Goal: Information Seeking & Learning: Learn about a topic

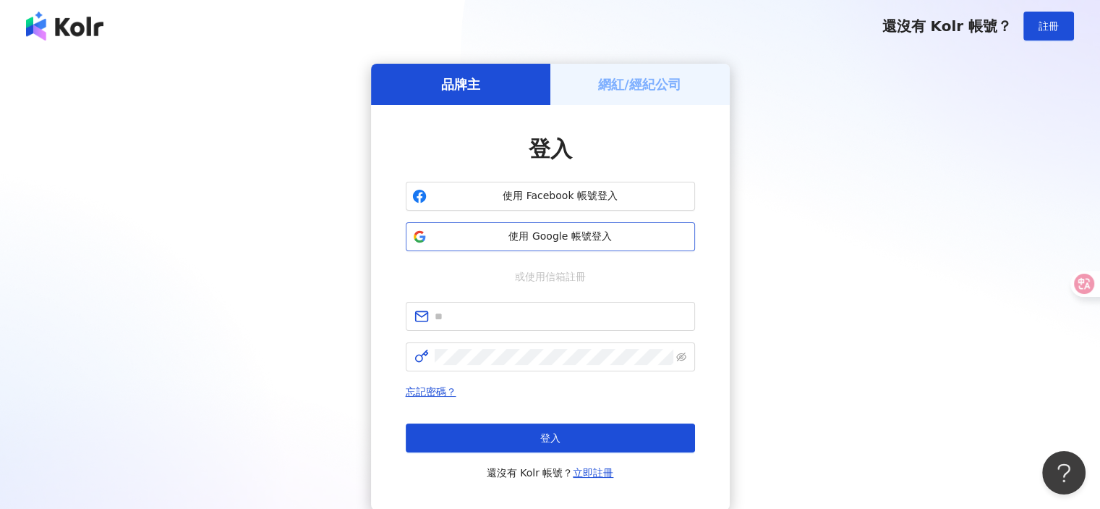
click at [582, 237] on span "使用 Google 帳號登入" at bounding box center [561, 236] width 256 height 14
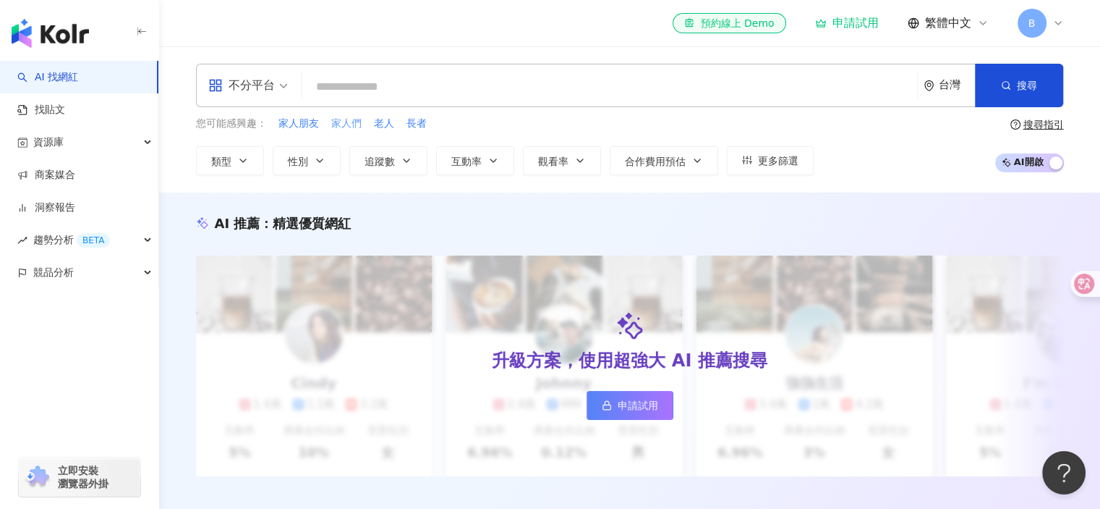
click at [341, 124] on span "家人們" at bounding box center [346, 123] width 30 height 14
type input "***"
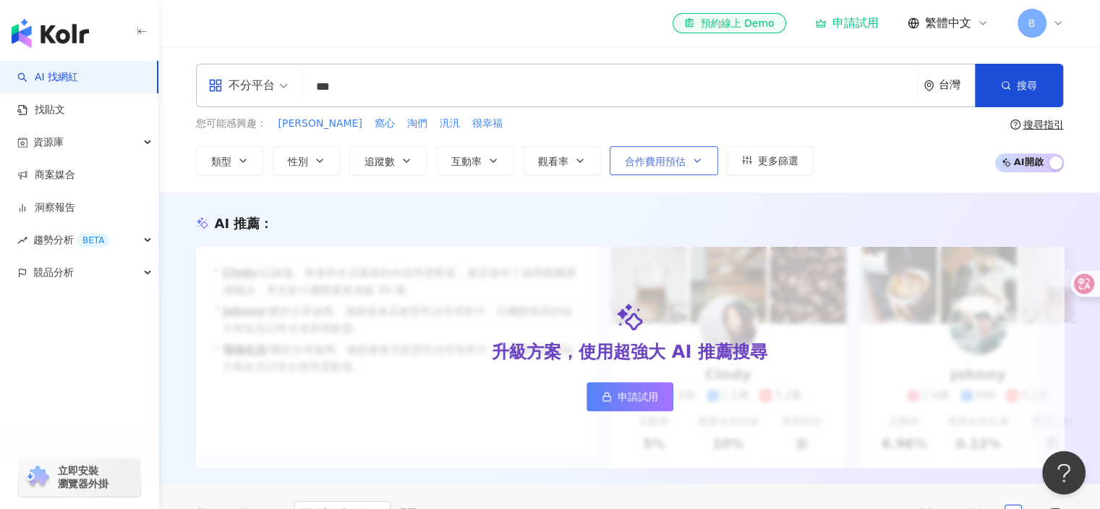
click at [694, 164] on icon "button" at bounding box center [698, 161] width 12 height 12
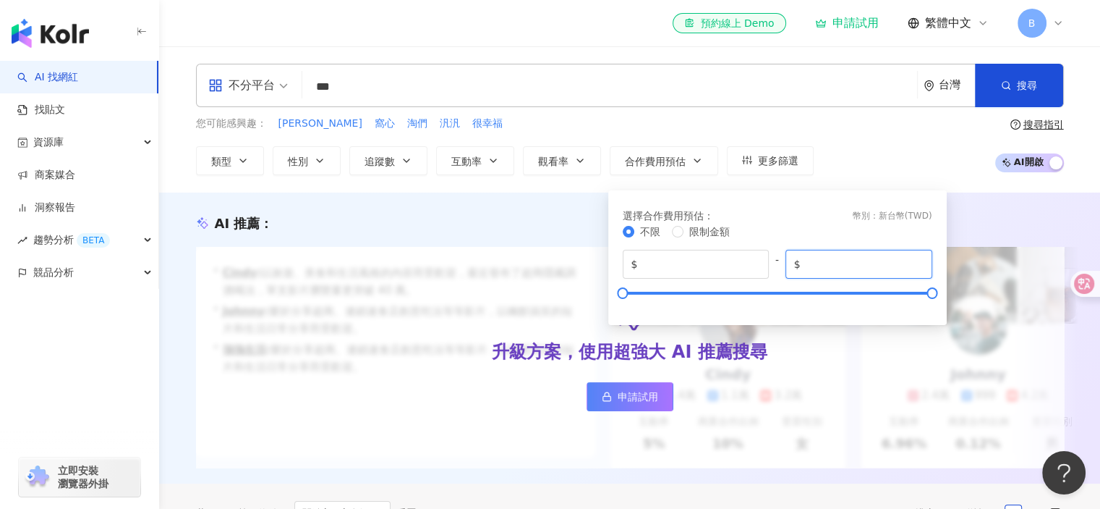
click at [876, 260] on input "*******" at bounding box center [864, 264] width 120 height 16
drag, startPoint x: 872, startPoint y: 260, endPoint x: 801, endPoint y: 260, distance: 70.9
click at [801, 260] on span "$ *******" at bounding box center [859, 264] width 147 height 29
type input "*****"
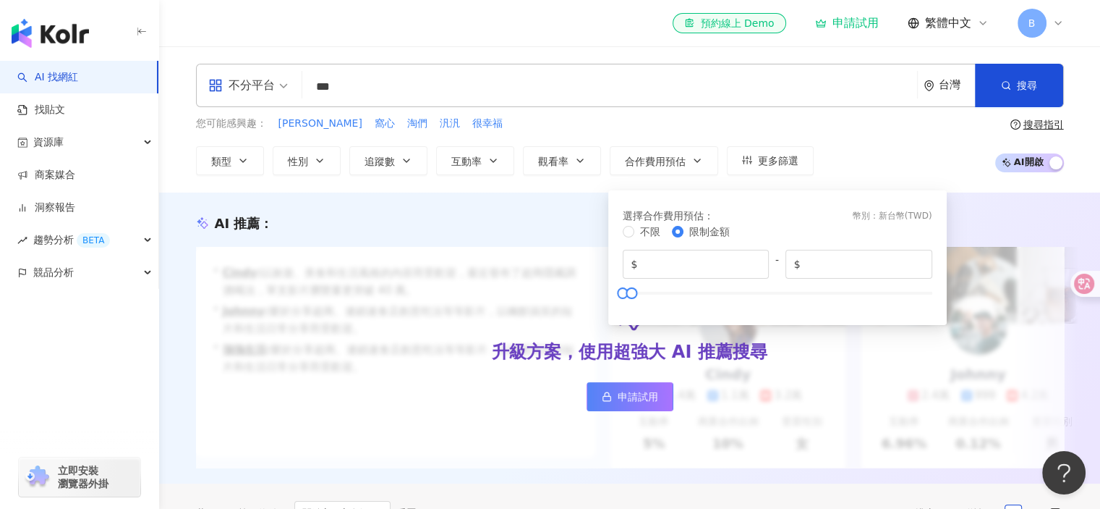
click at [867, 138] on div "您可能感興趣： 蕭律 窩心 淘們 汎汎 很幸福 類型 性別 追蹤數 互動率 觀看率 合作費用預估 更多篩選 選擇合作費用預估 ： 幣別 ： 新台幣 ( TWD…" at bounding box center [630, 145] width 868 height 59
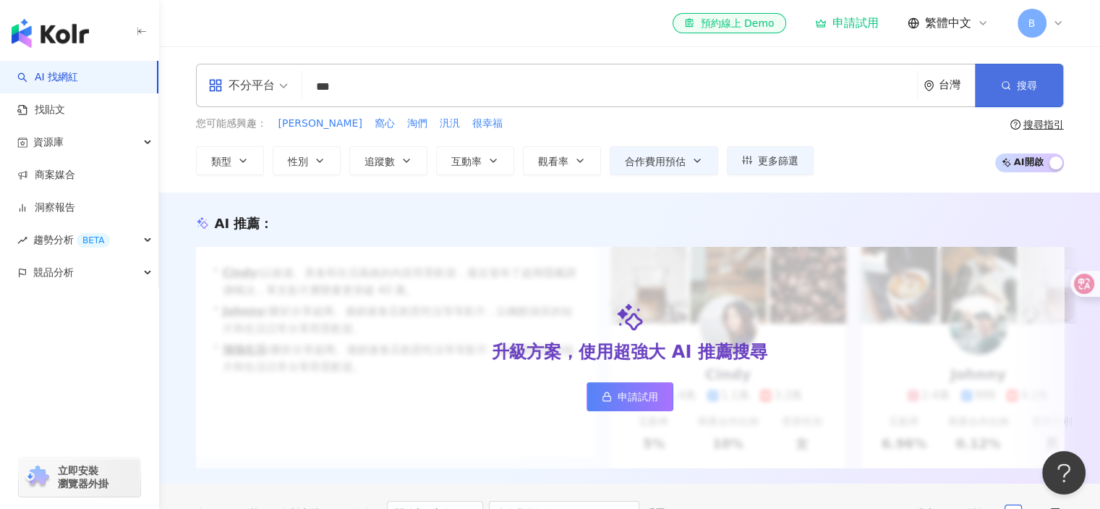
click at [1000, 98] on button "搜尋" at bounding box center [1019, 85] width 88 height 43
click at [375, 92] on input "***" at bounding box center [609, 86] width 603 height 27
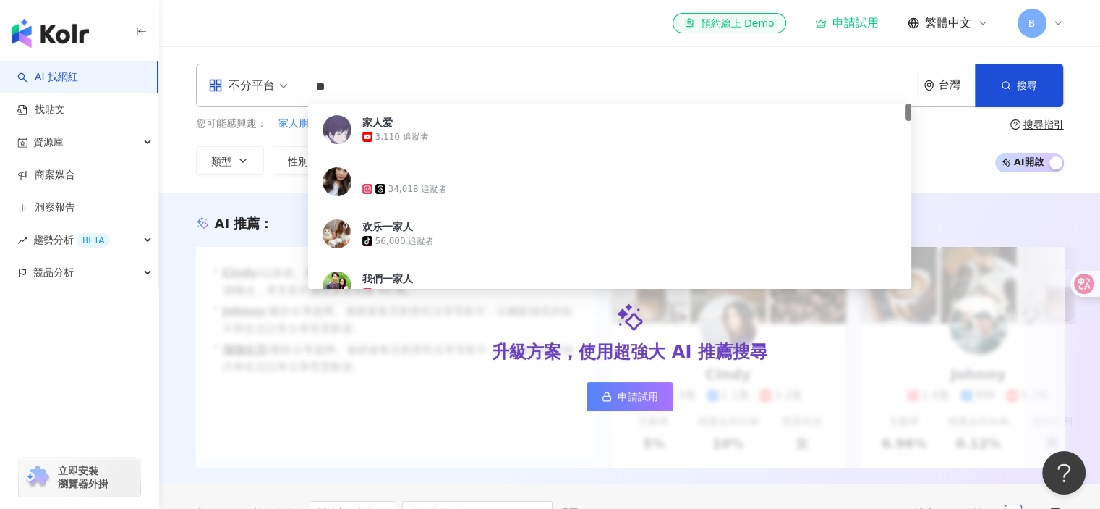
type input "**"
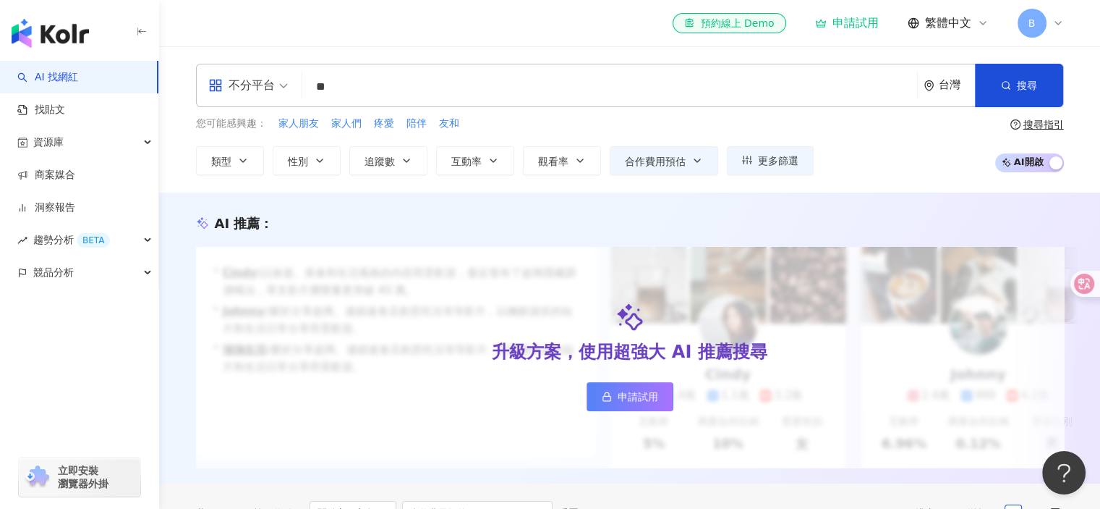
click at [1085, 98] on div "不分平台 ** 台灣 搜尋 d9a88839-28c5-4322-81b8-88a8d59f6dc7 家人爱 3,110 追蹤者 34,018 追蹤者 欢乐一…" at bounding box center [630, 119] width 926 height 111
click at [1039, 83] on button "搜尋" at bounding box center [1019, 85] width 88 height 43
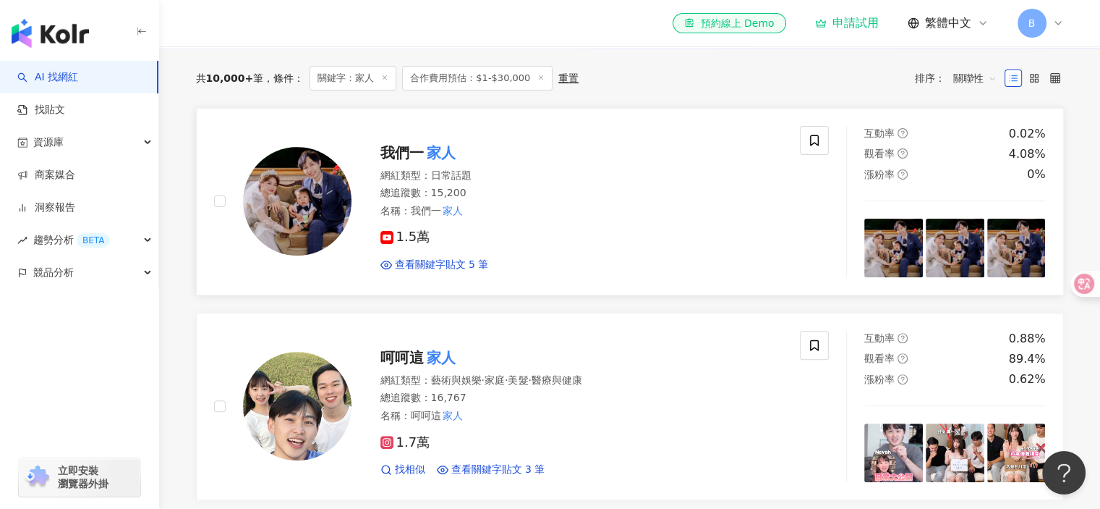
scroll to position [289, 0]
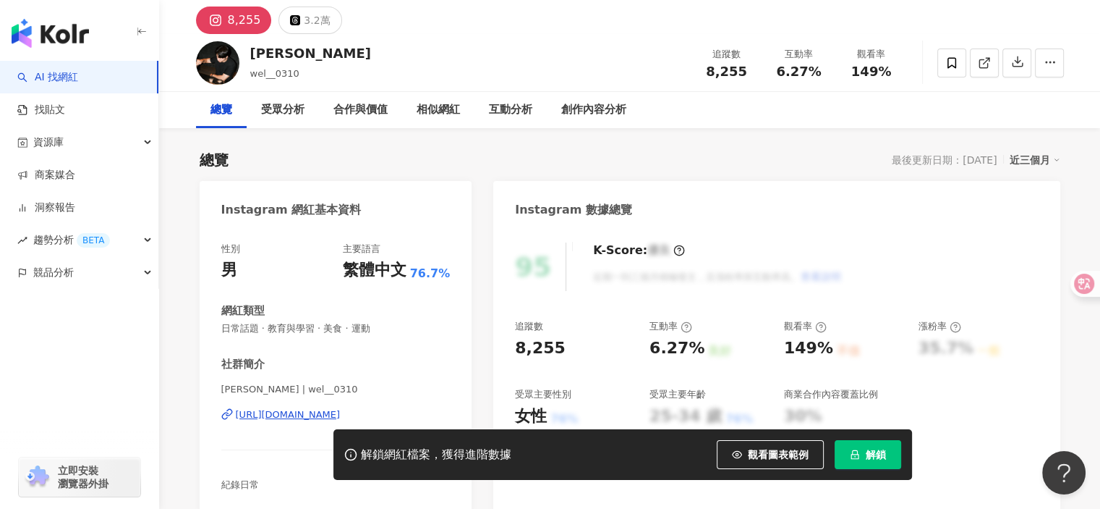
scroll to position [72, 0]
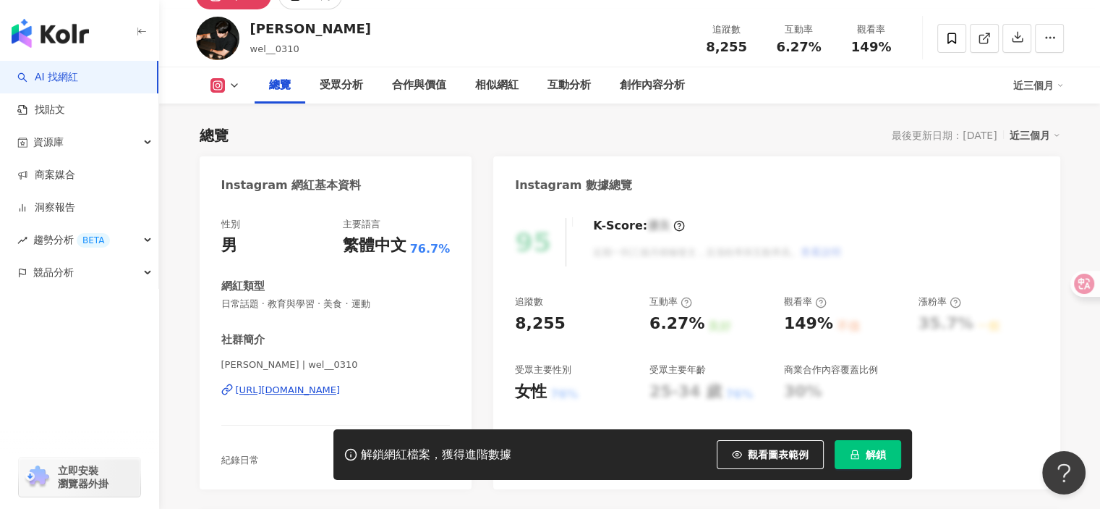
click at [341, 386] on div "https://www.instagram.com/wel__0310/" at bounding box center [288, 389] width 105 height 13
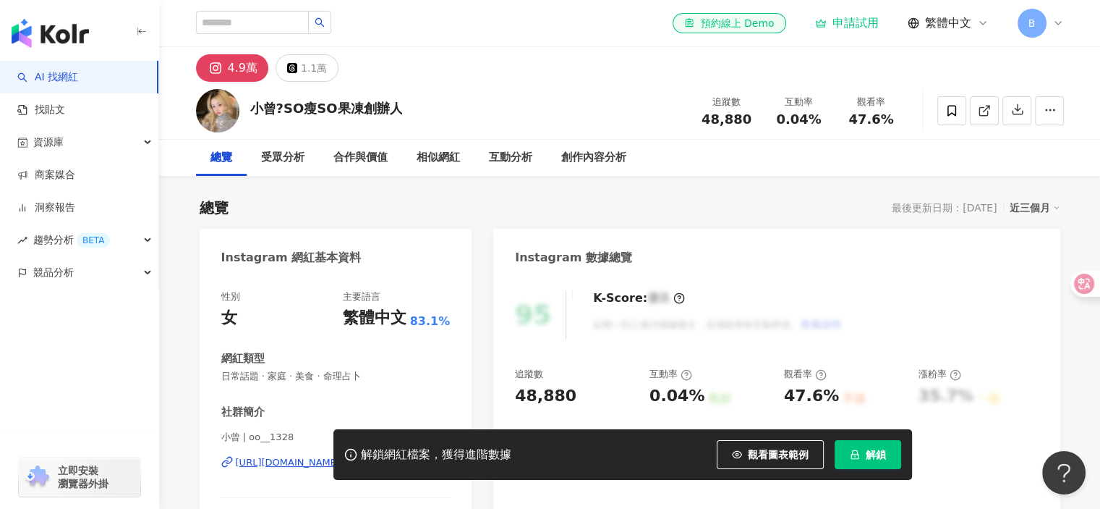
scroll to position [145, 0]
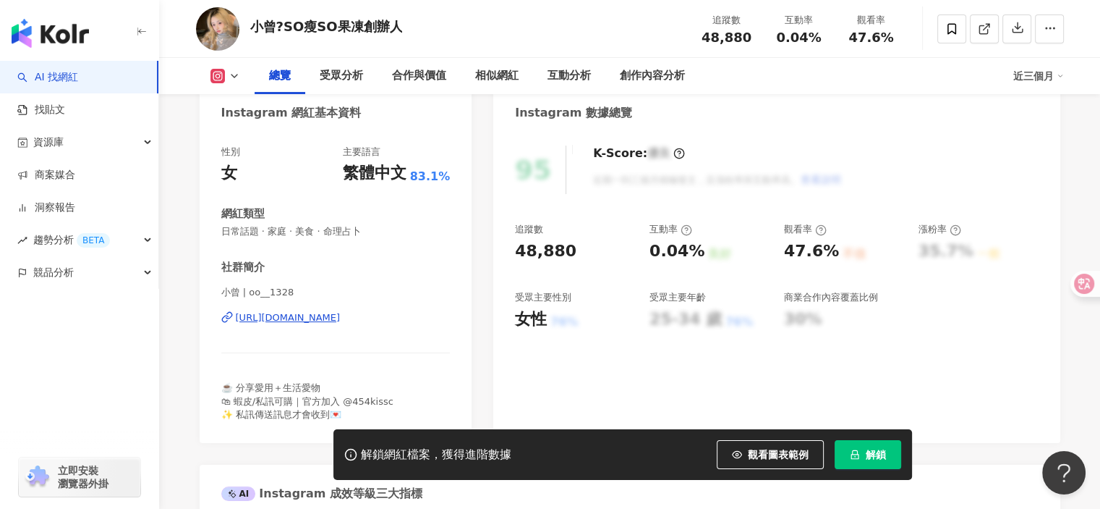
click at [341, 312] on div "https://www.instagram.com/oo__1328/" at bounding box center [288, 317] width 105 height 13
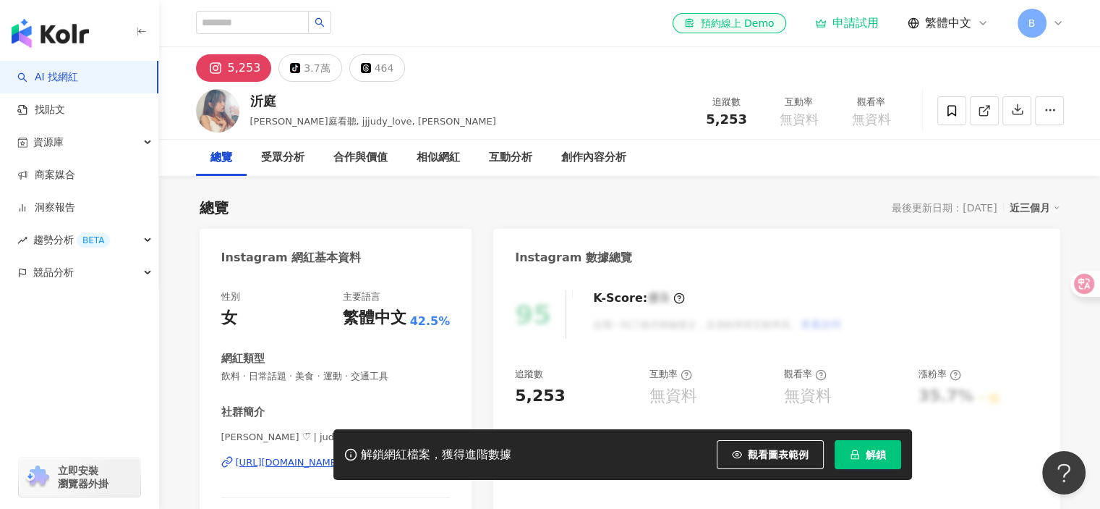
scroll to position [145, 0]
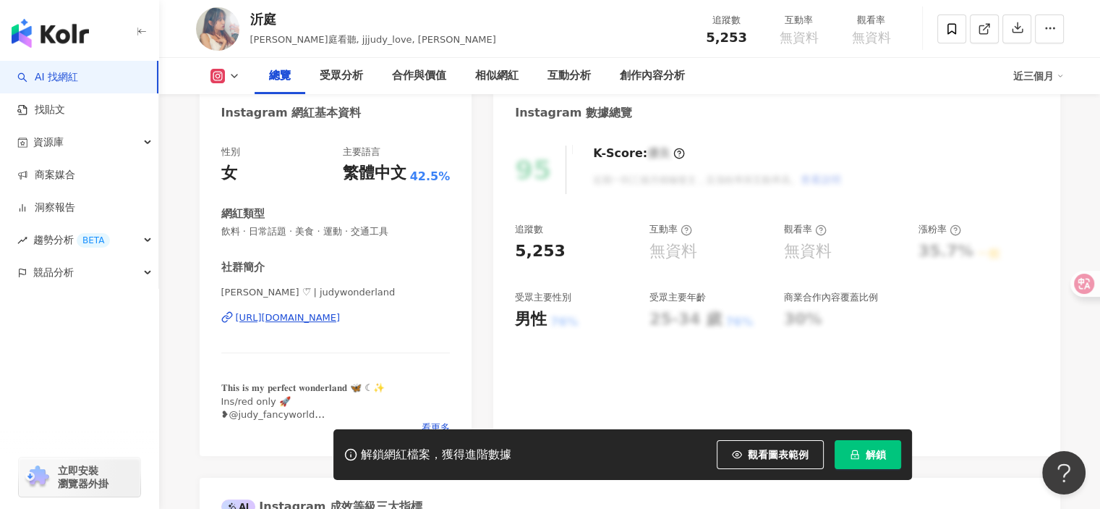
click at [341, 318] on div "https://www.instagram.com/judywonderland/" at bounding box center [288, 317] width 105 height 13
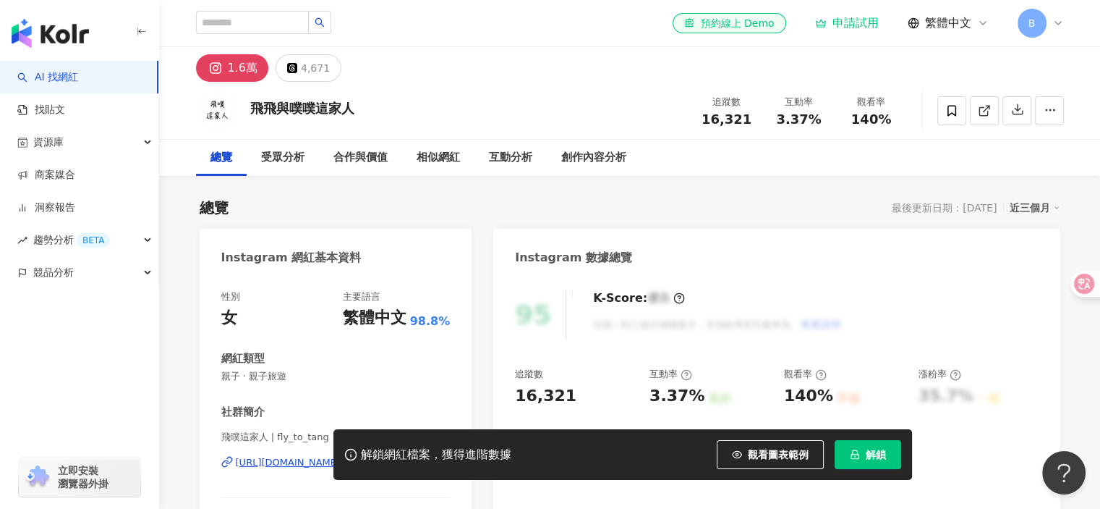
scroll to position [145, 0]
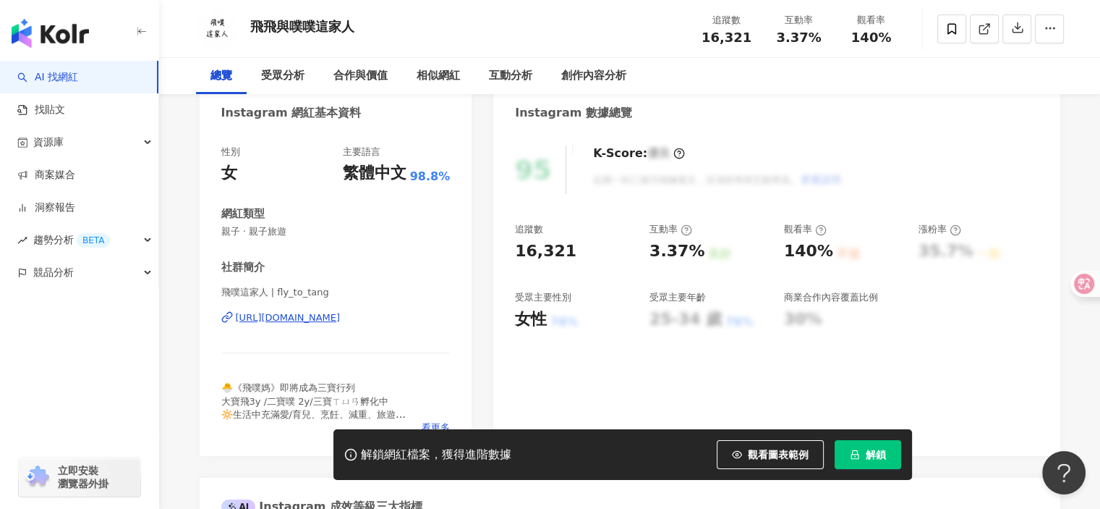
click at [321, 320] on div "[URL][DOMAIN_NAME]" at bounding box center [288, 317] width 105 height 13
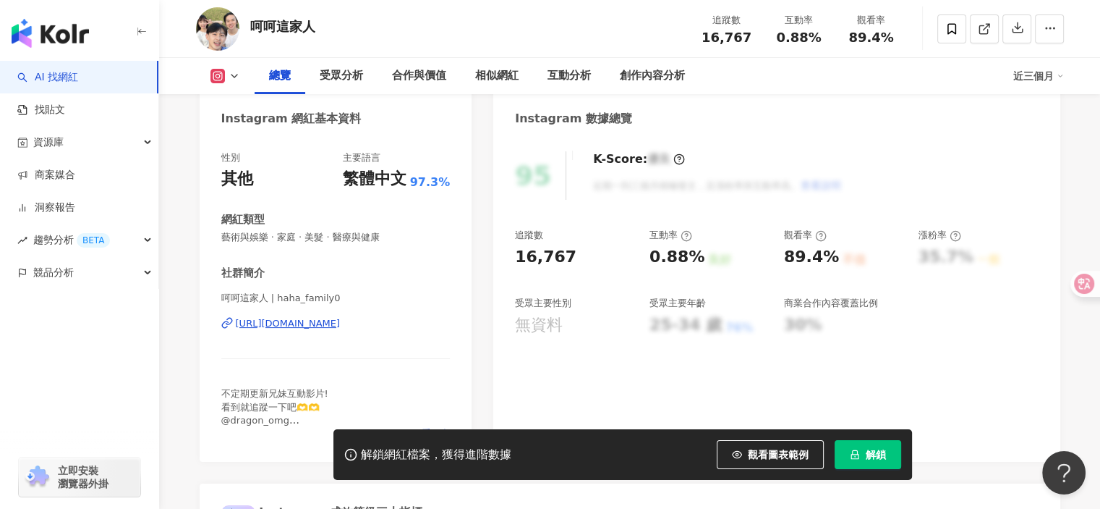
scroll to position [145, 0]
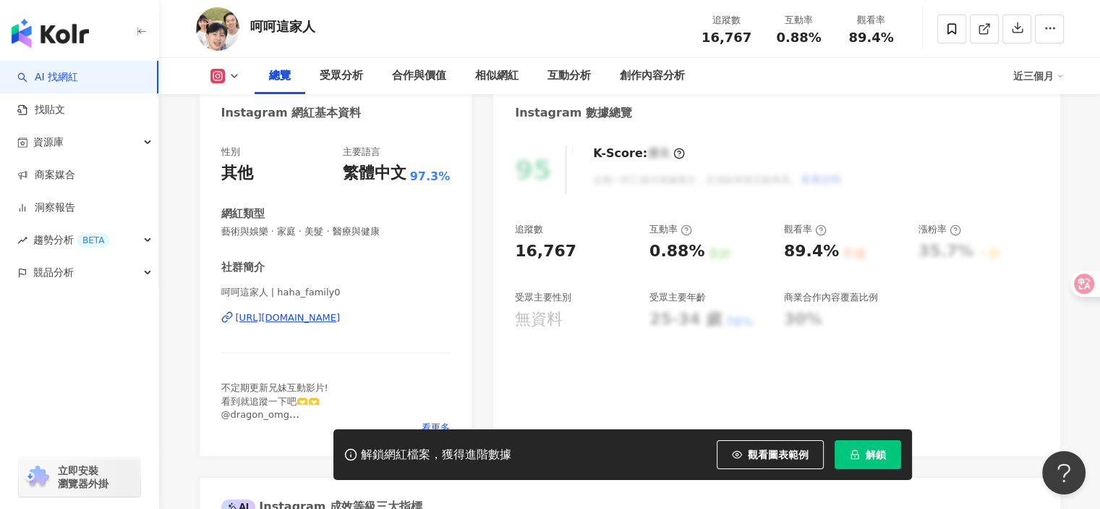
click at [341, 313] on div "[URL][DOMAIN_NAME]" at bounding box center [288, 317] width 105 height 13
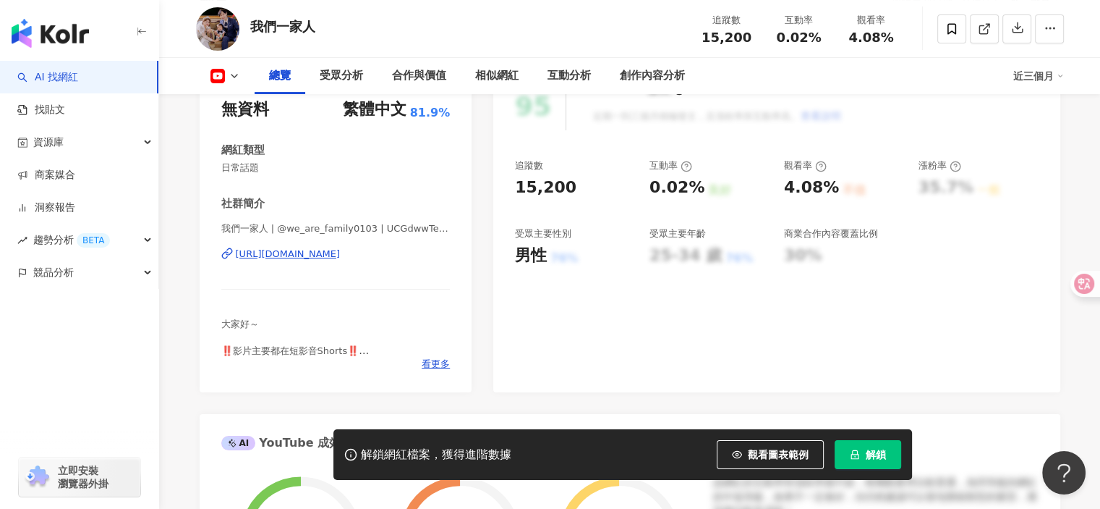
scroll to position [217, 0]
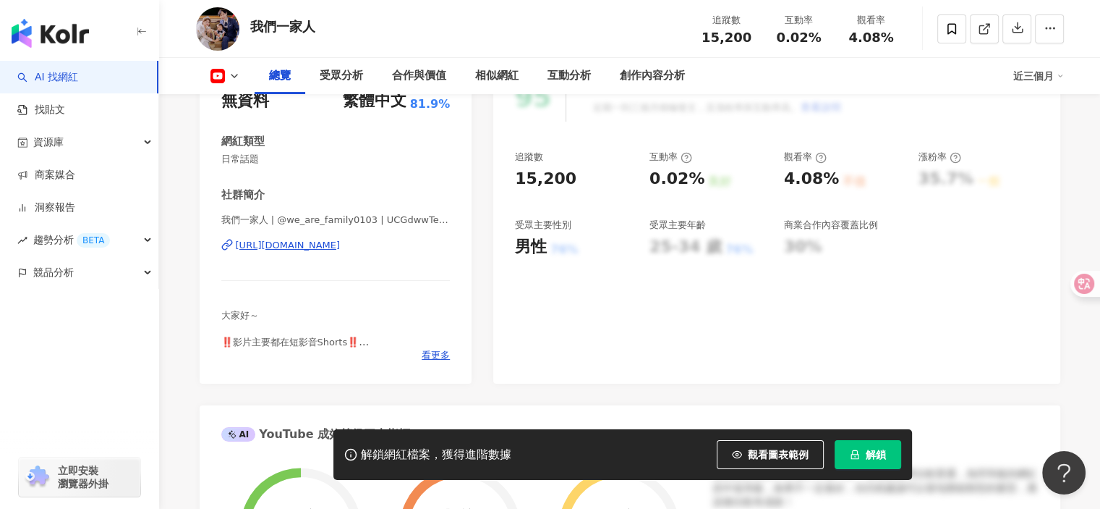
click at [341, 247] on div "https://www.youtube.com/channel/UCGdwwTelDR0PUG99g3TfWsA" at bounding box center [288, 245] width 105 height 13
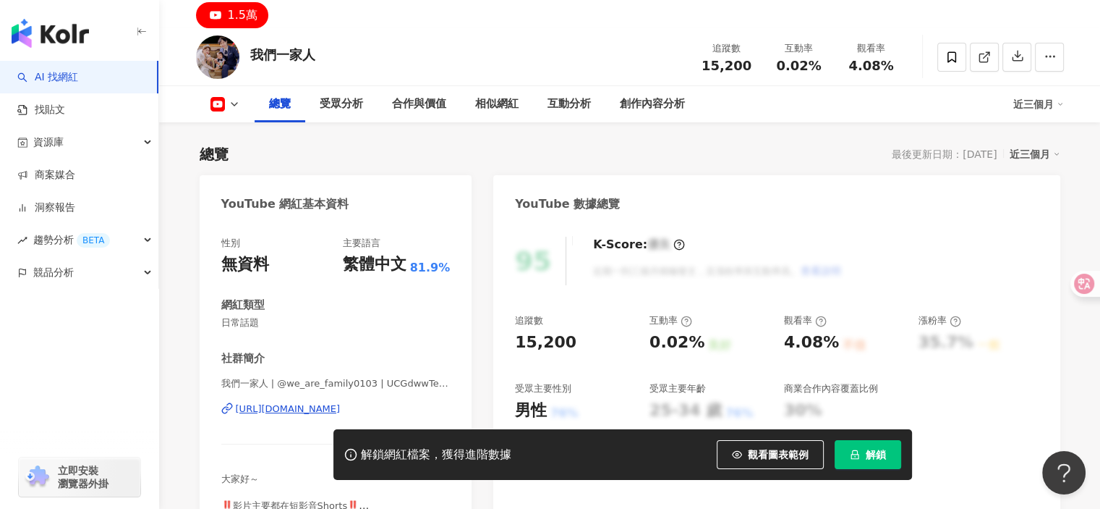
scroll to position [0, 0]
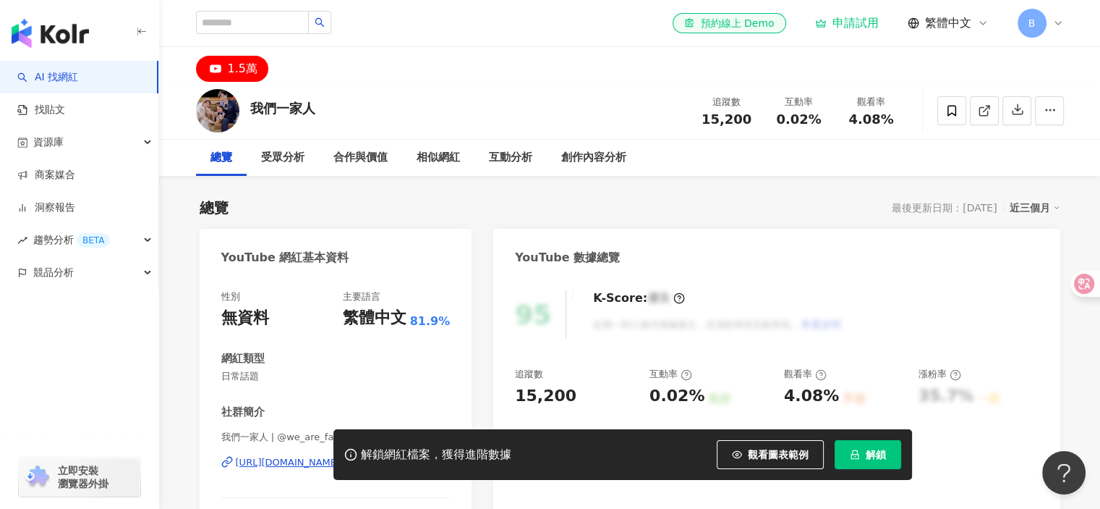
click at [75, 72] on link "AI 找網紅" at bounding box center [47, 77] width 61 height 14
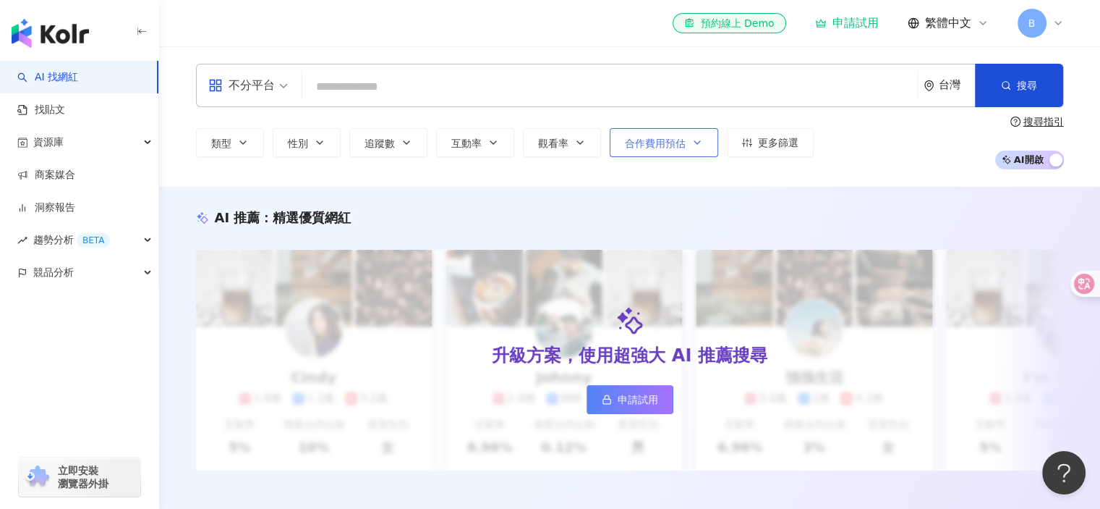
click at [696, 145] on icon "button" at bounding box center [698, 143] width 12 height 12
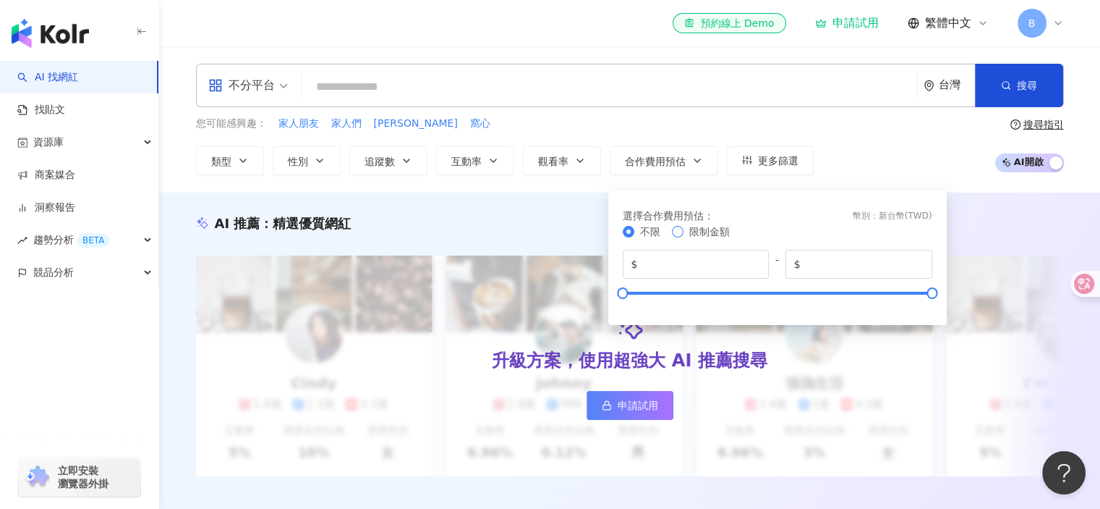
click at [694, 233] on span "限制金額" at bounding box center [709, 232] width 41 height 12
click at [847, 265] on input "*******" at bounding box center [864, 264] width 120 height 16
drag, startPoint x: 854, startPoint y: 263, endPoint x: 780, endPoint y: 256, distance: 74.1
click at [780, 256] on div "$ * - $ *******" at bounding box center [778, 264] width 310 height 29
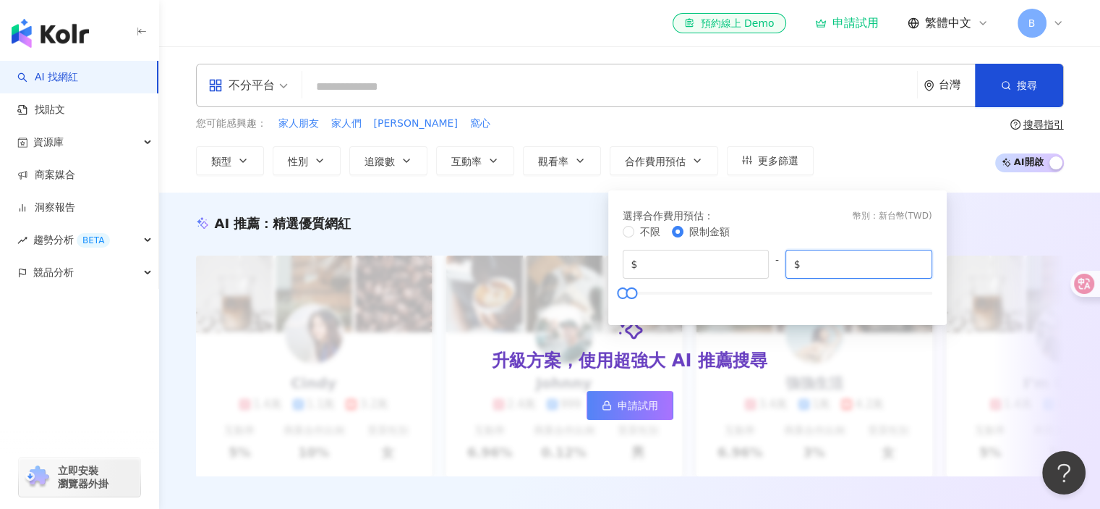
type input "*****"
click at [883, 157] on div "您可能感興趣： 家人朋友 家人們 蕭律 窩心 類型 性別 追蹤數 互動率 觀看率 合作費用預估 更多篩選 選擇合作費用預估 ： 幣別 ： 新台幣 ( TWD …" at bounding box center [630, 145] width 868 height 59
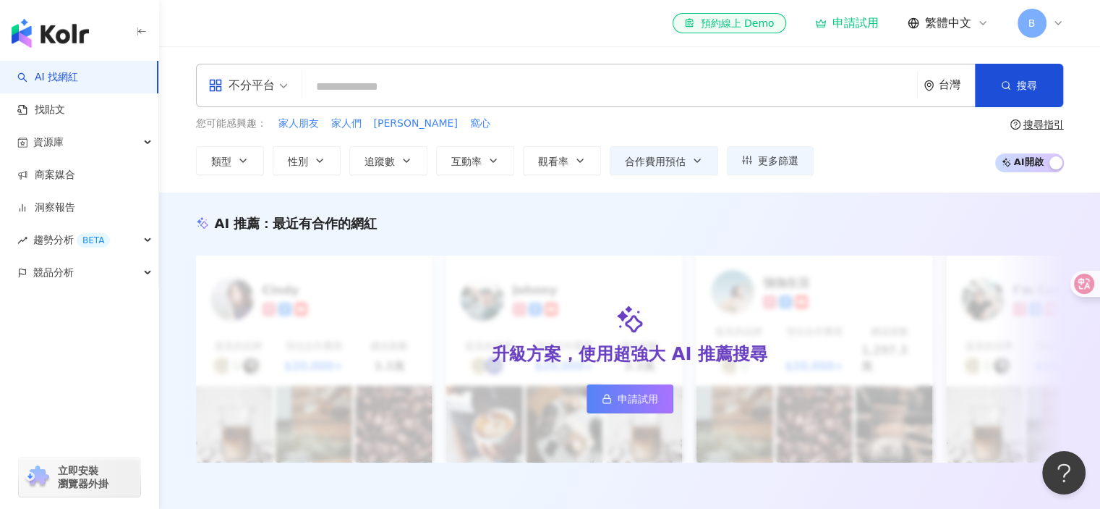
click at [425, 93] on input "search" at bounding box center [609, 86] width 603 height 27
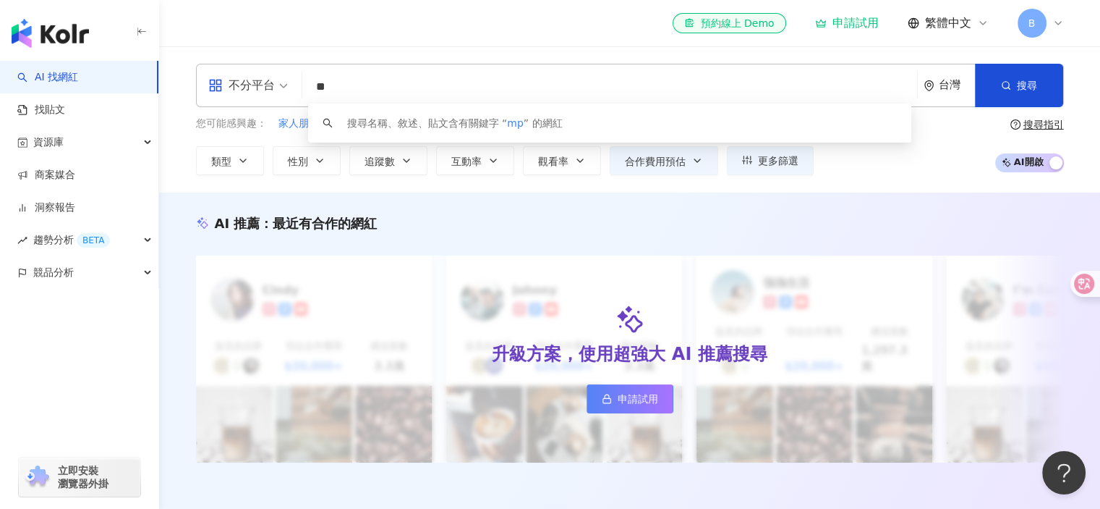
type input "*"
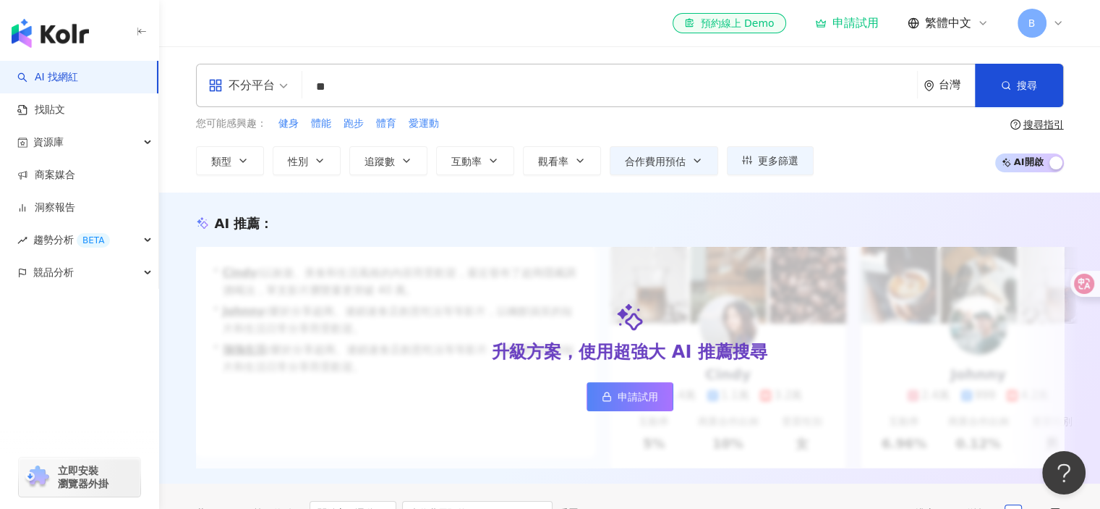
click at [388, 88] on input "**" at bounding box center [609, 86] width 603 height 27
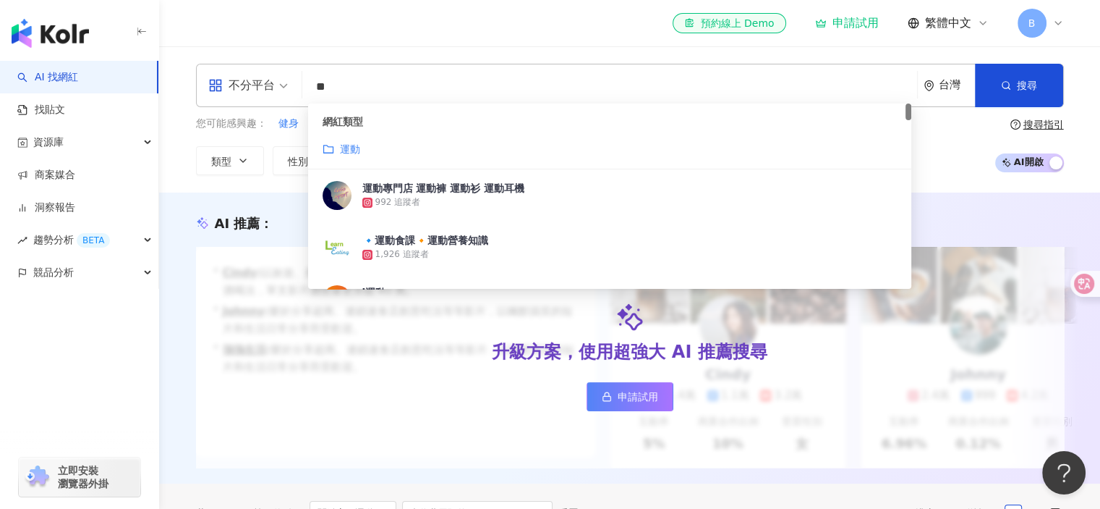
type input "*"
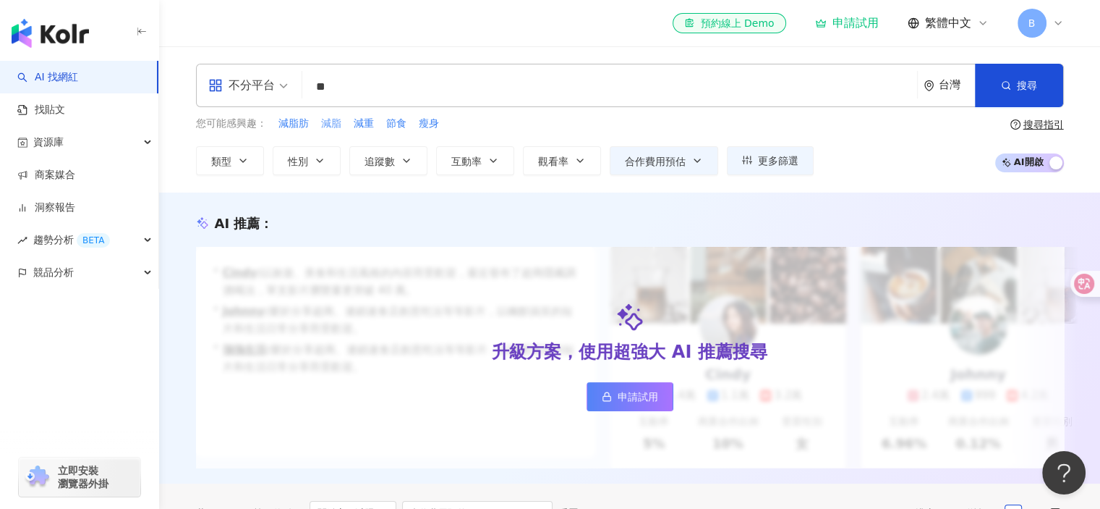
click at [331, 122] on span "減脂" at bounding box center [331, 123] width 20 height 14
click at [319, 122] on span "瘦身" at bounding box center [321, 123] width 20 height 14
click at [399, 90] on input "**" at bounding box center [609, 86] width 603 height 27
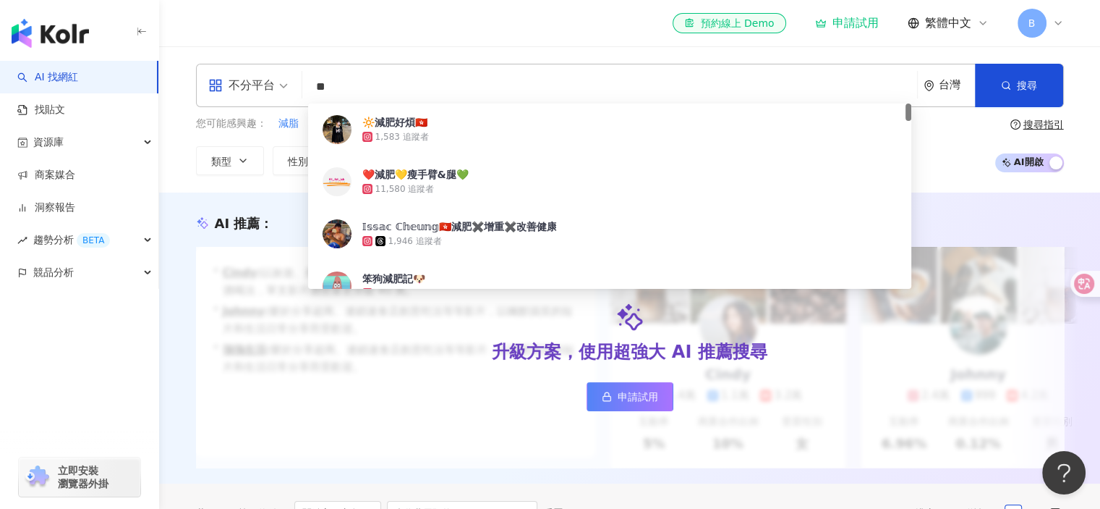
type input "*"
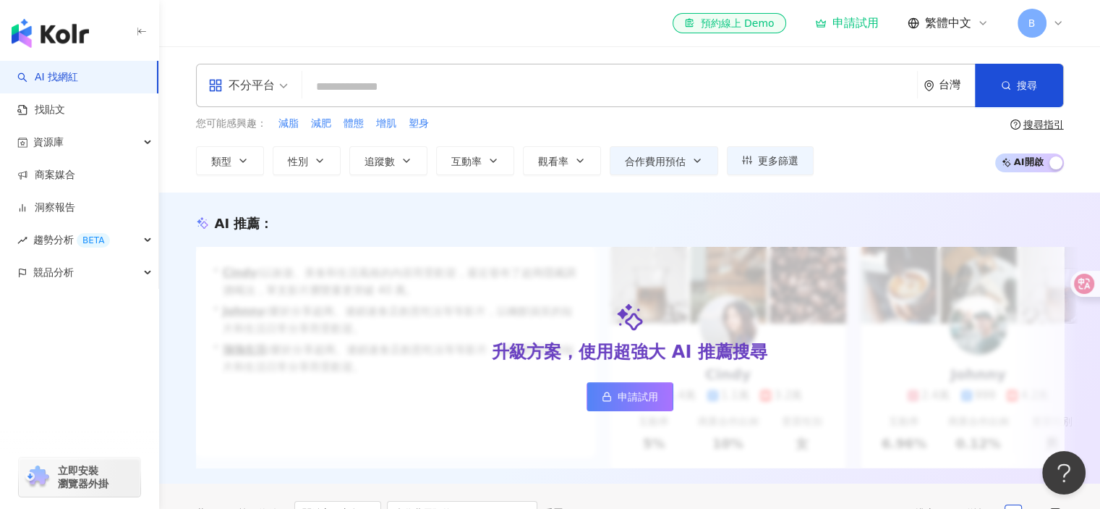
type input "*"
type input "**"
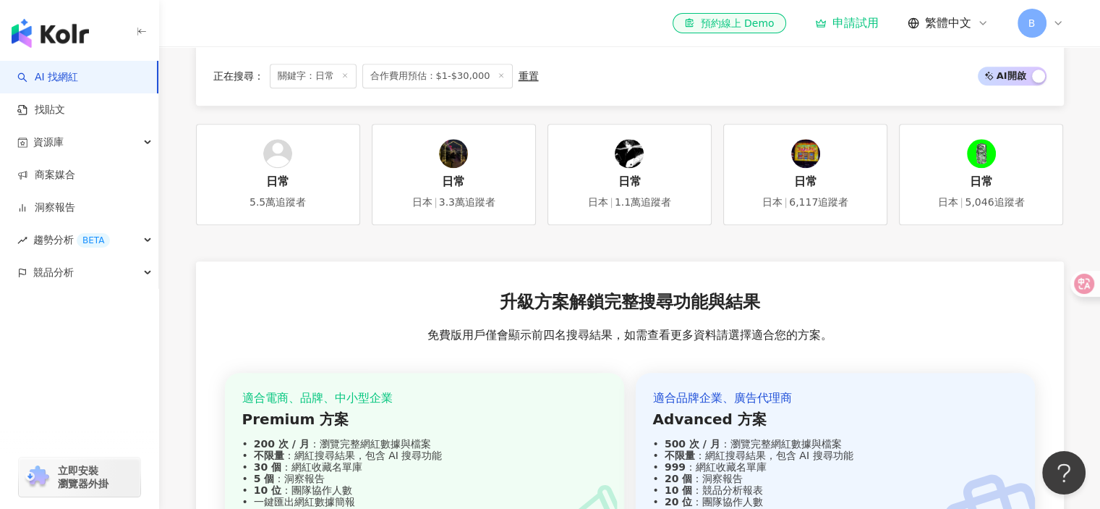
scroll to position [1808, 0]
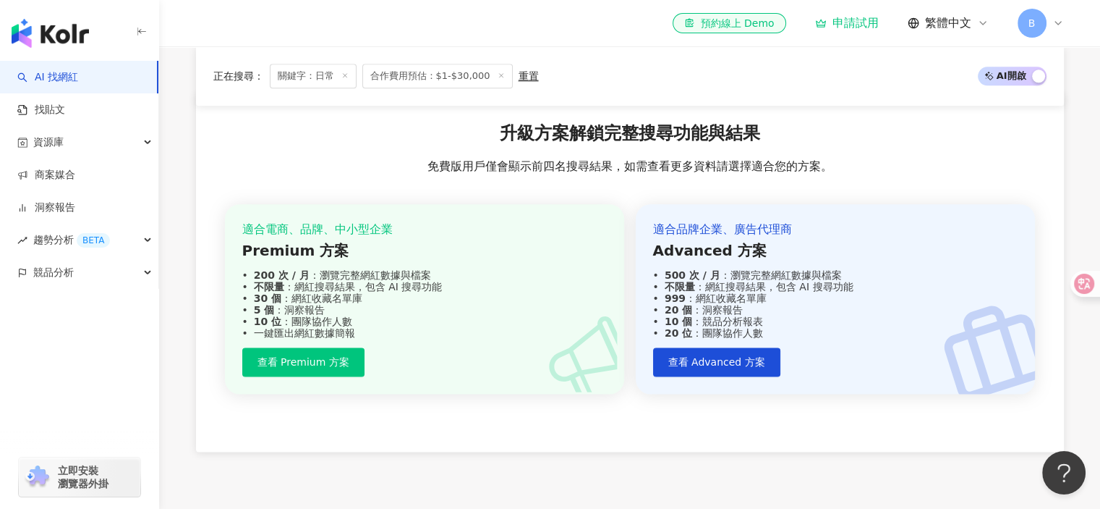
click at [1059, 25] on icon at bounding box center [1058, 23] width 12 height 12
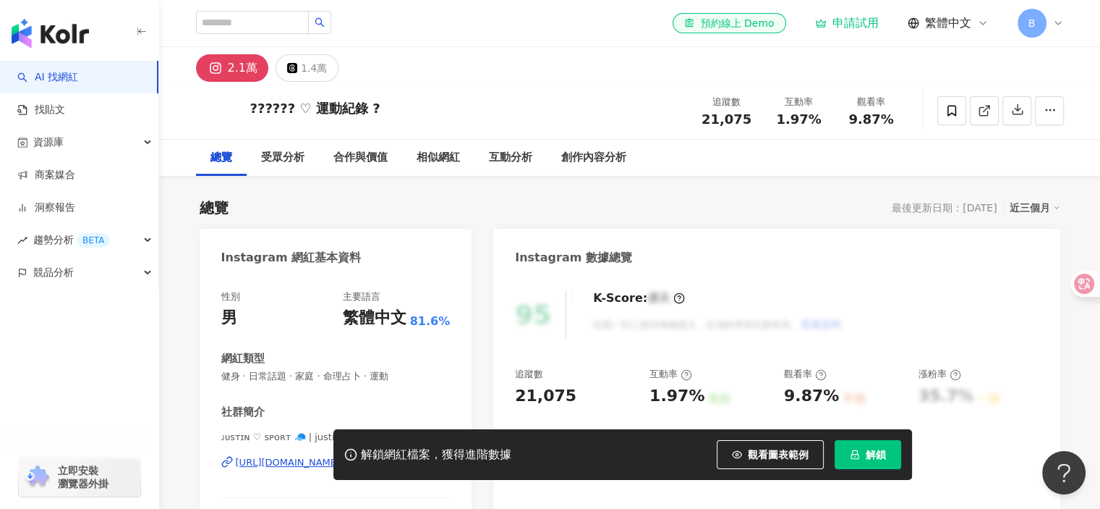
scroll to position [72, 0]
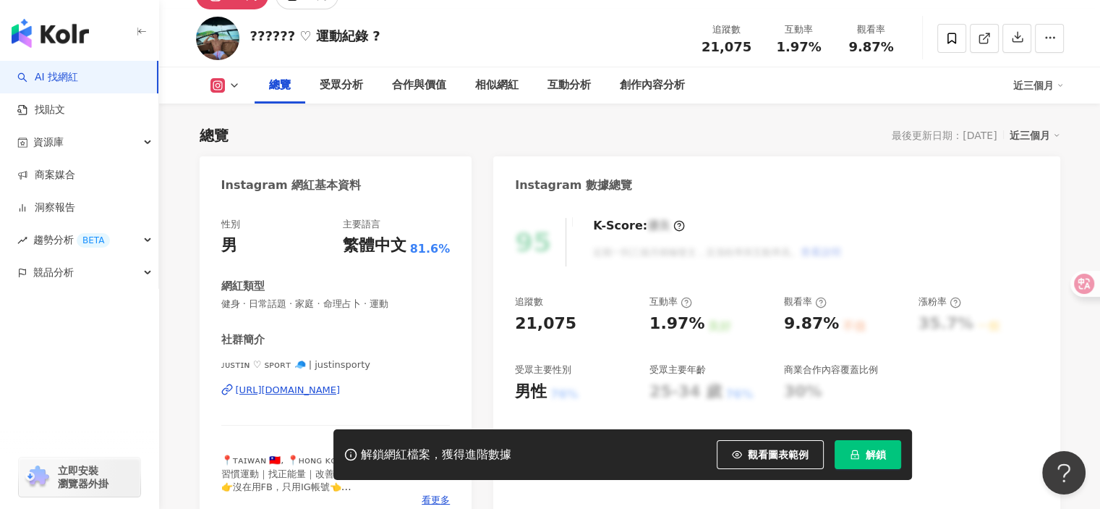
click at [341, 388] on div "https://www.instagram.com/justinsporty/" at bounding box center [288, 389] width 105 height 13
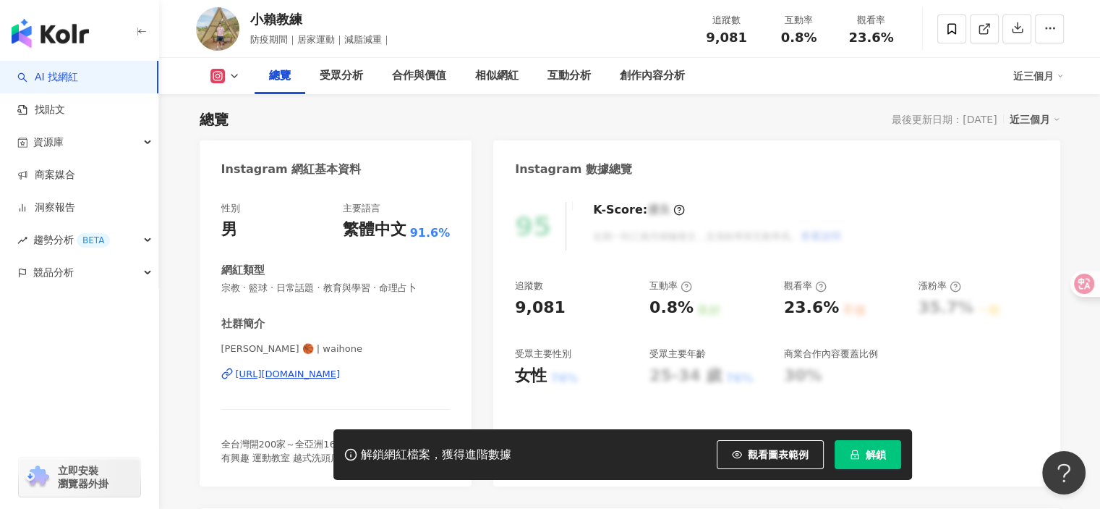
scroll to position [145, 0]
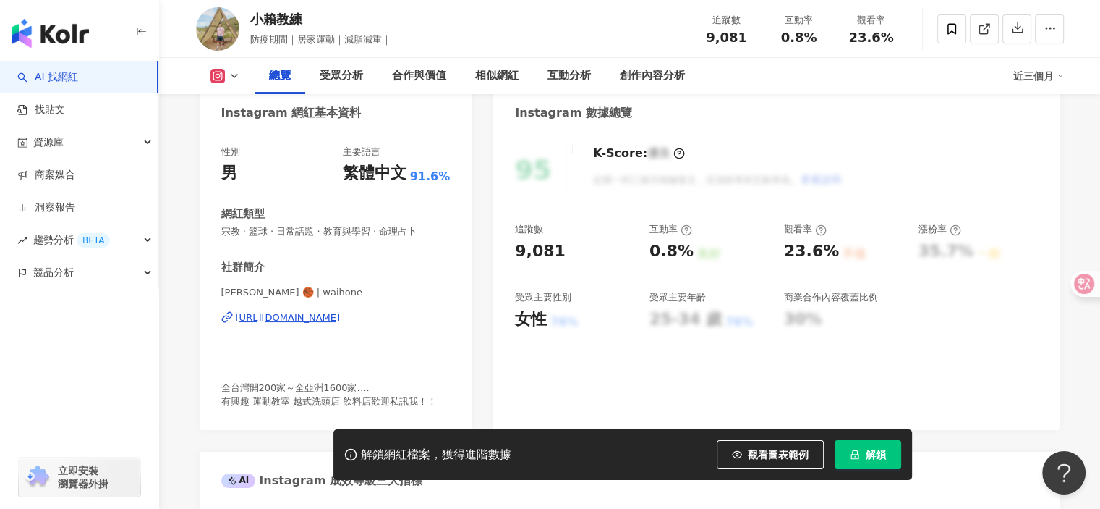
click at [307, 317] on div "https://www.instagram.com/waihone/" at bounding box center [288, 317] width 105 height 13
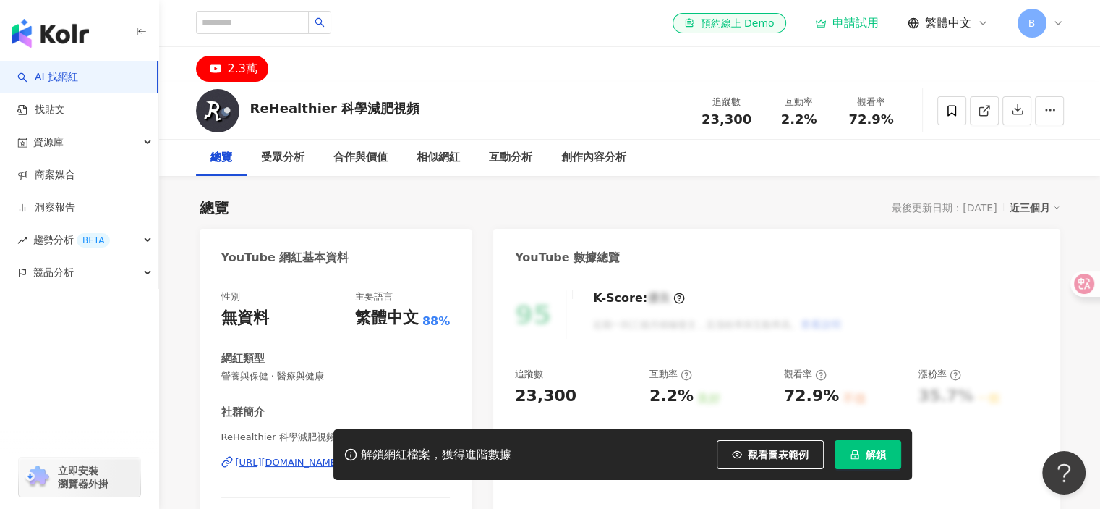
scroll to position [145, 0]
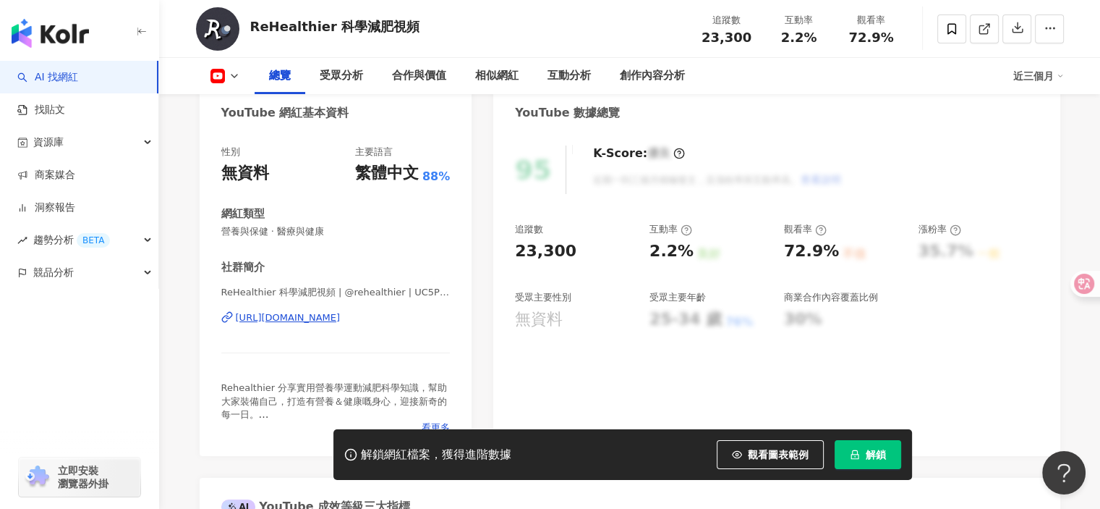
click at [341, 317] on div "https://www.youtube.com/channel/UC5PH1LPrFk2gsaGaRviLsjA" at bounding box center [288, 317] width 105 height 13
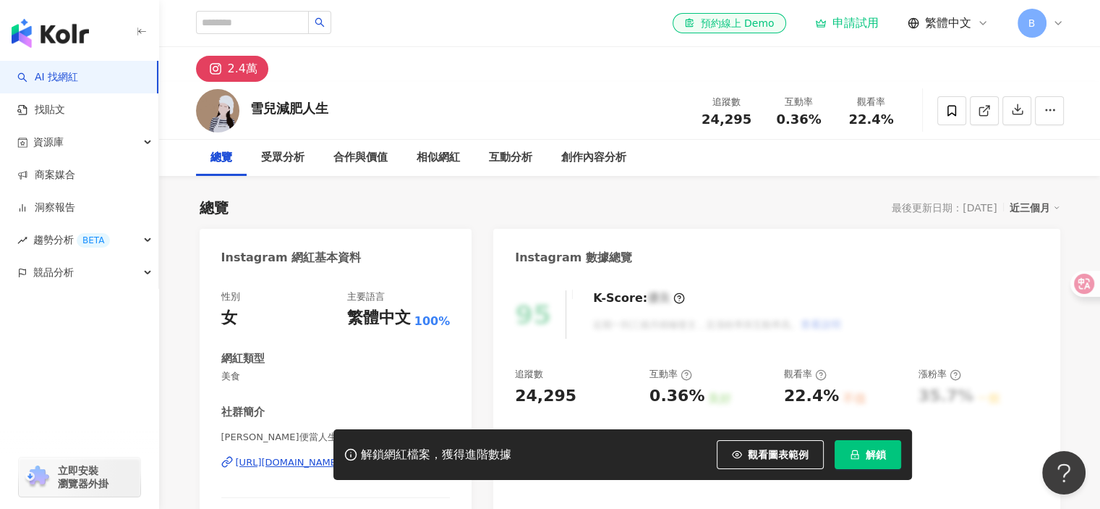
click at [284, 462] on div "解鎖網紅檔案，獲得進階數據 觀看圖表範例 解鎖" at bounding box center [550, 454] width 1100 height 51
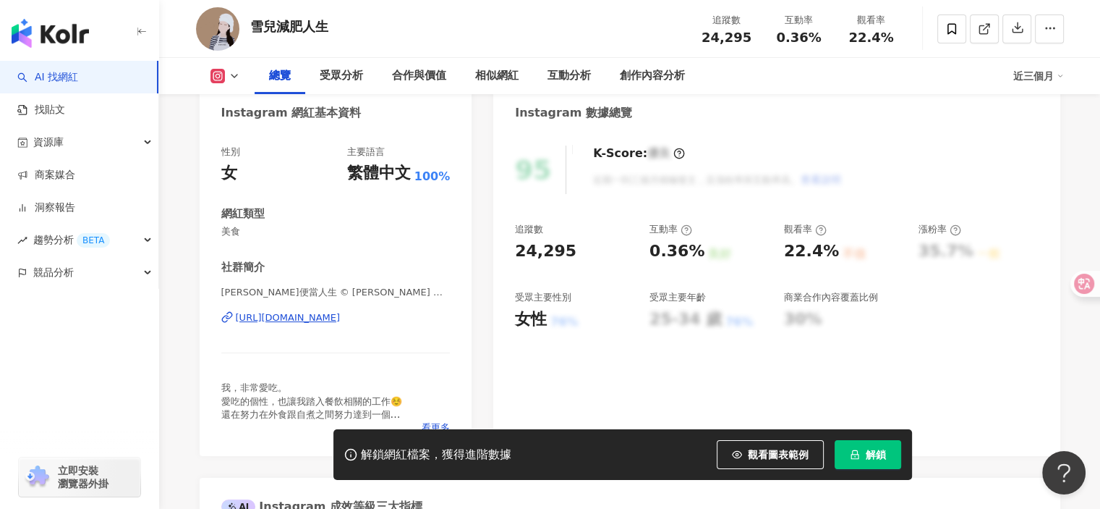
click at [329, 317] on div "https://www.instagram.com/myfatfatworld/" at bounding box center [288, 317] width 105 height 13
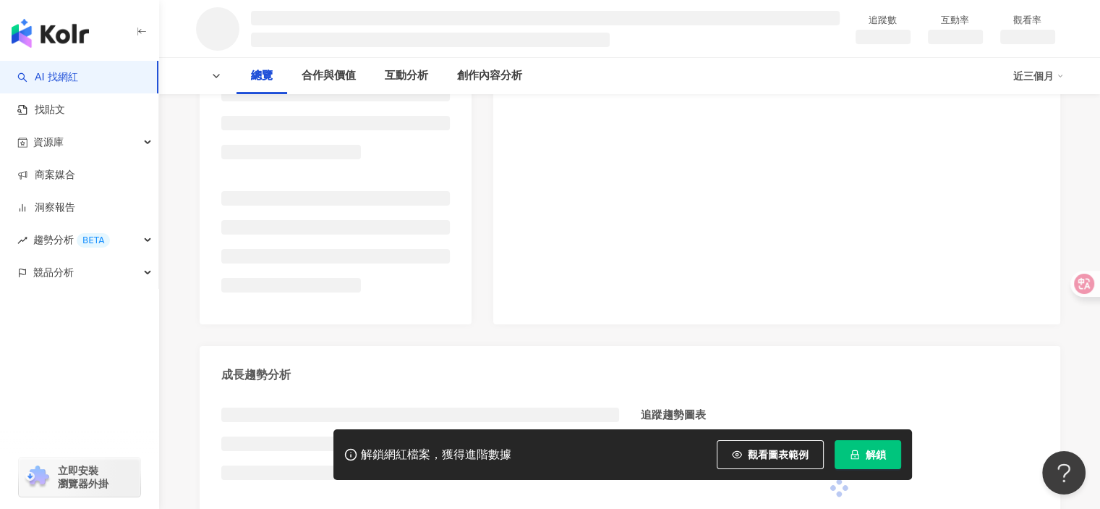
scroll to position [289, 0]
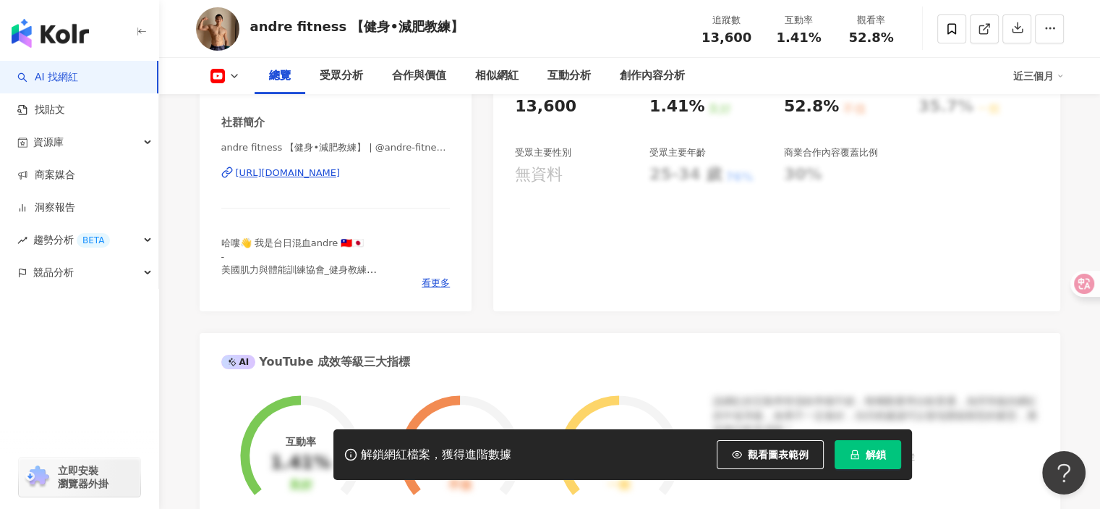
click at [341, 174] on div "https://www.youtube.com/channel/UCgehpPRiCUwCbTGh1MAGVYQ" at bounding box center [288, 172] width 105 height 13
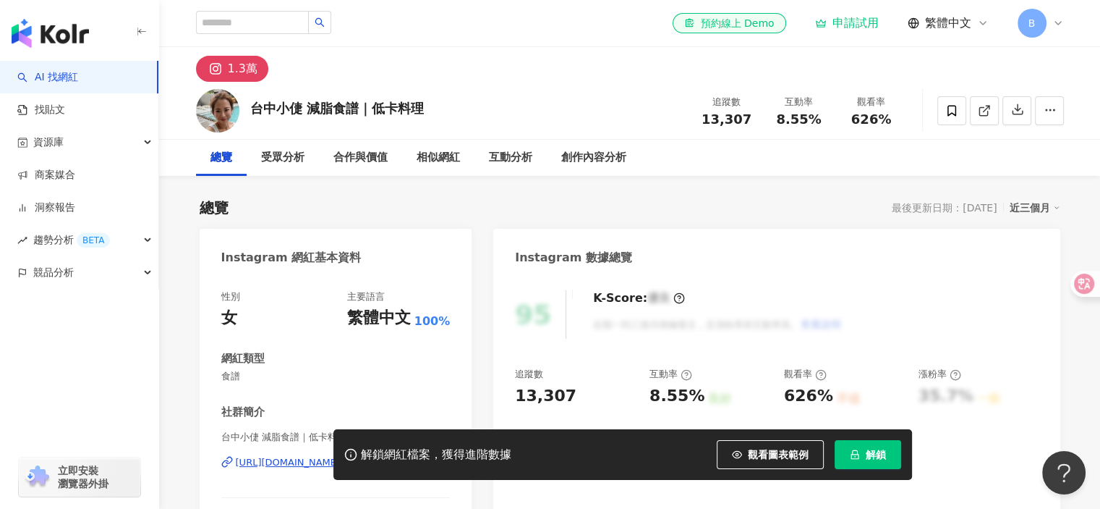
scroll to position [217, 0]
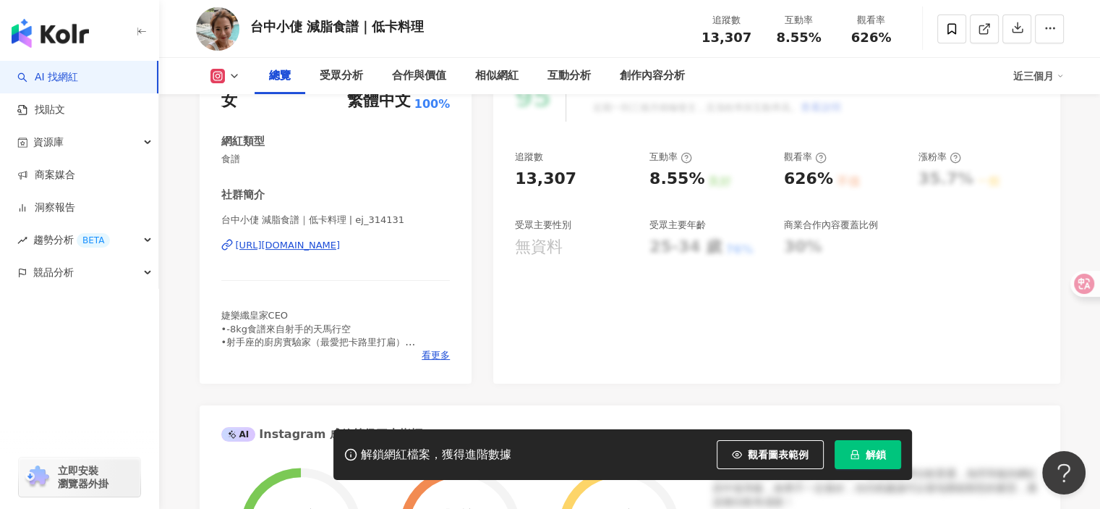
click at [289, 250] on div "[URL][DOMAIN_NAME]" at bounding box center [288, 245] width 105 height 13
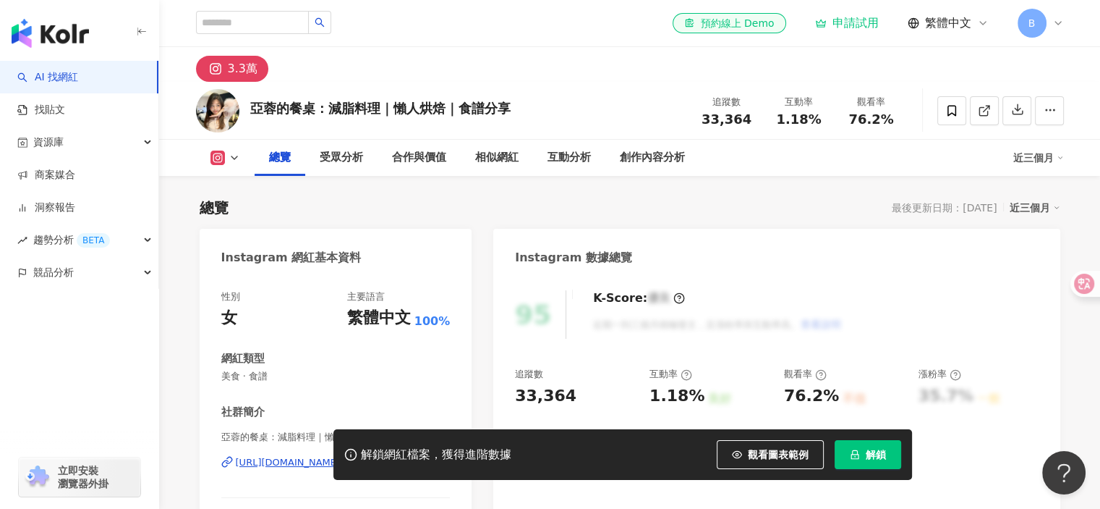
scroll to position [217, 0]
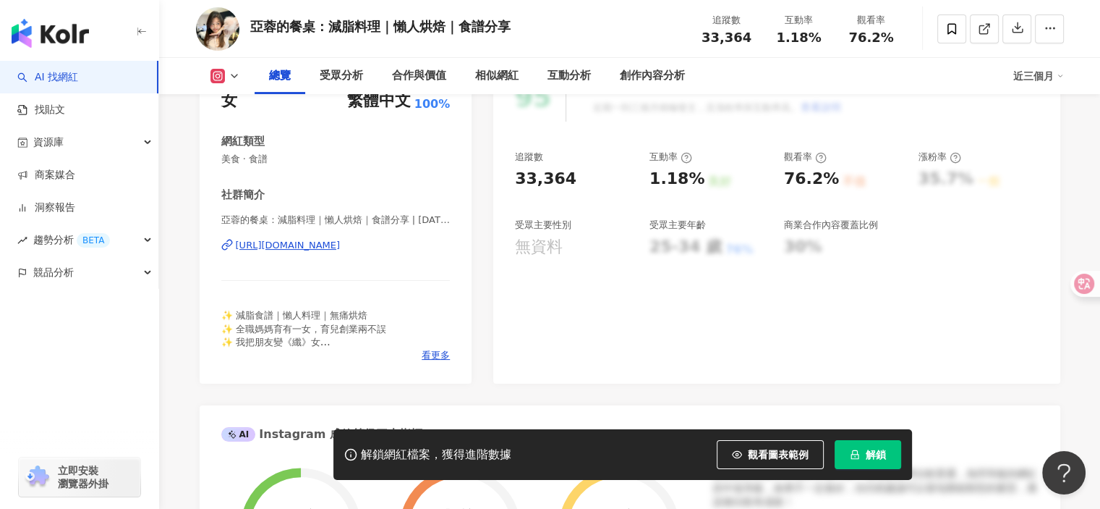
click at [341, 245] on div "https://www.instagram.com/84.03.10____/" at bounding box center [288, 245] width 105 height 13
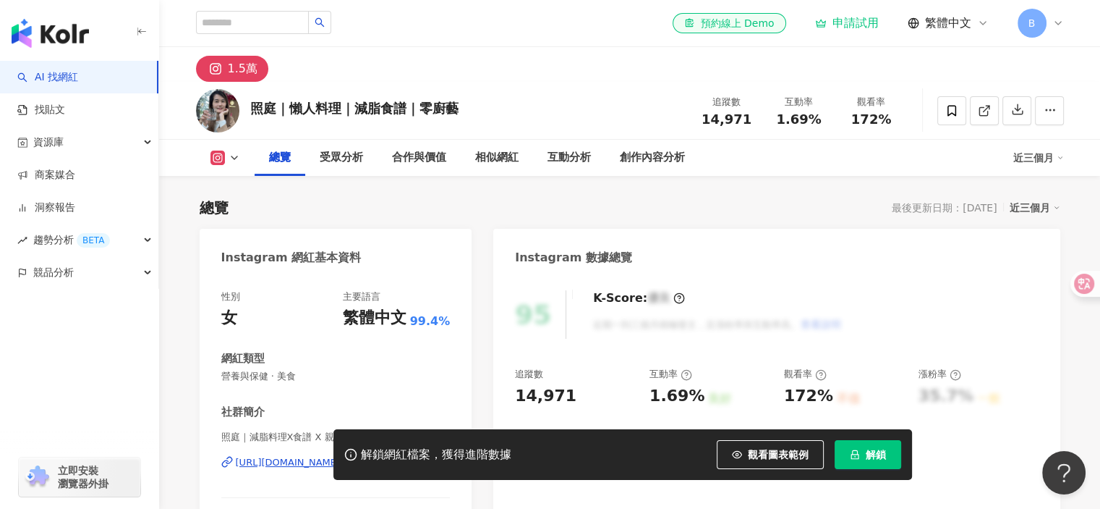
click at [341, 456] on div "[URL][DOMAIN_NAME]" at bounding box center [288, 462] width 105 height 13
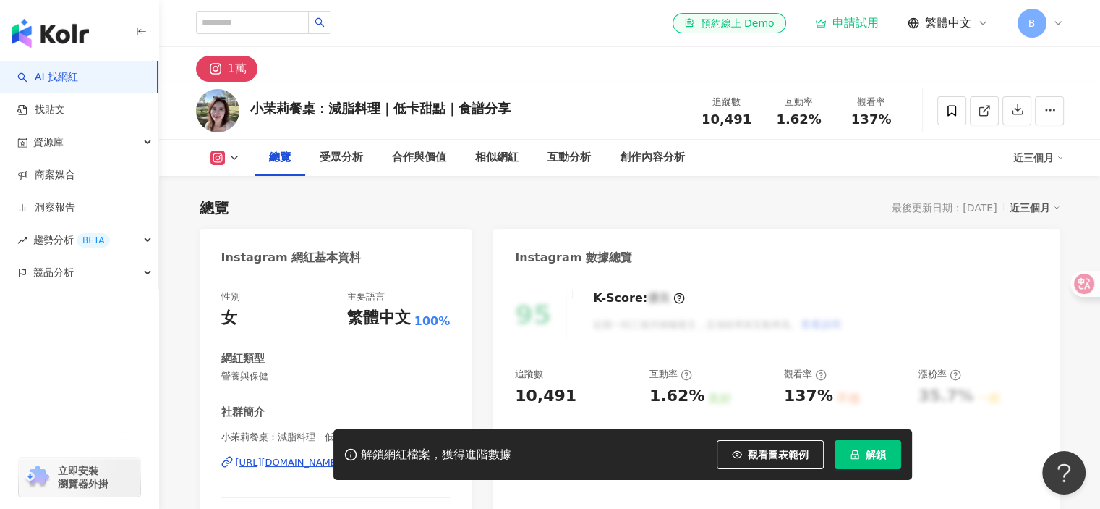
scroll to position [72, 0]
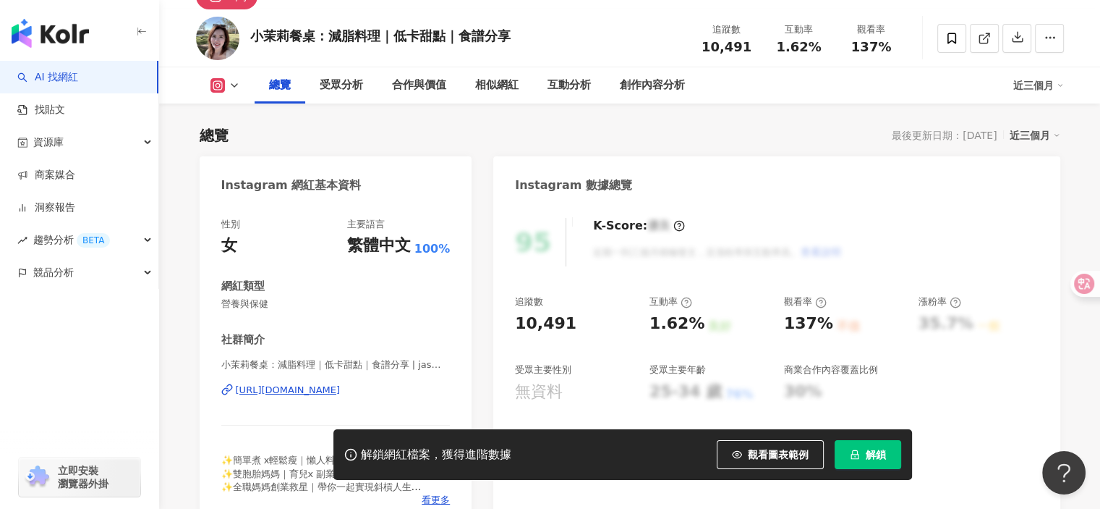
click at [327, 390] on div "https://www.instagram.com/jasmine_twinsmom/" at bounding box center [288, 389] width 105 height 13
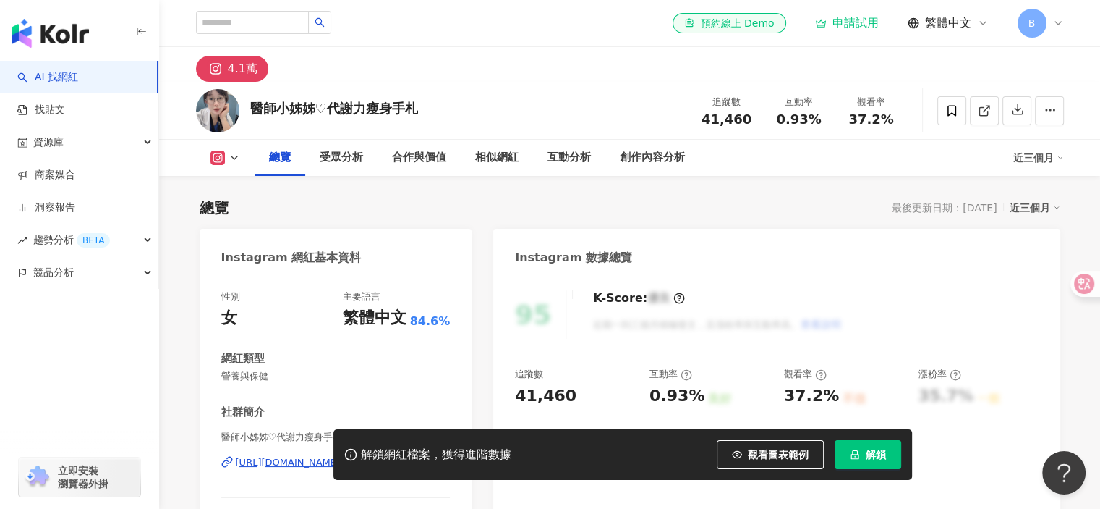
scroll to position [145, 0]
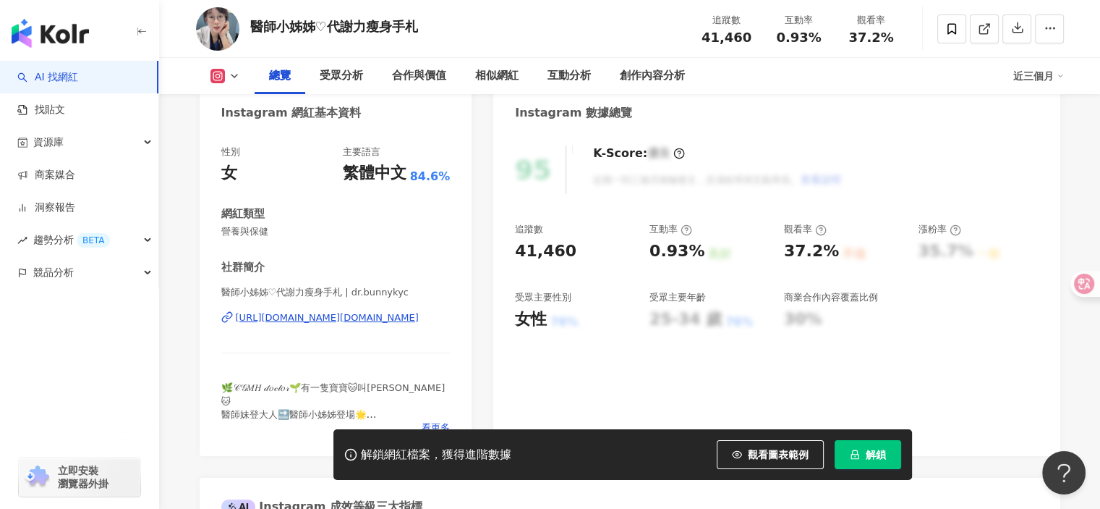
click at [370, 318] on div "https://www.instagram.com/dr.bunnykyc/" at bounding box center [327, 317] width 183 height 13
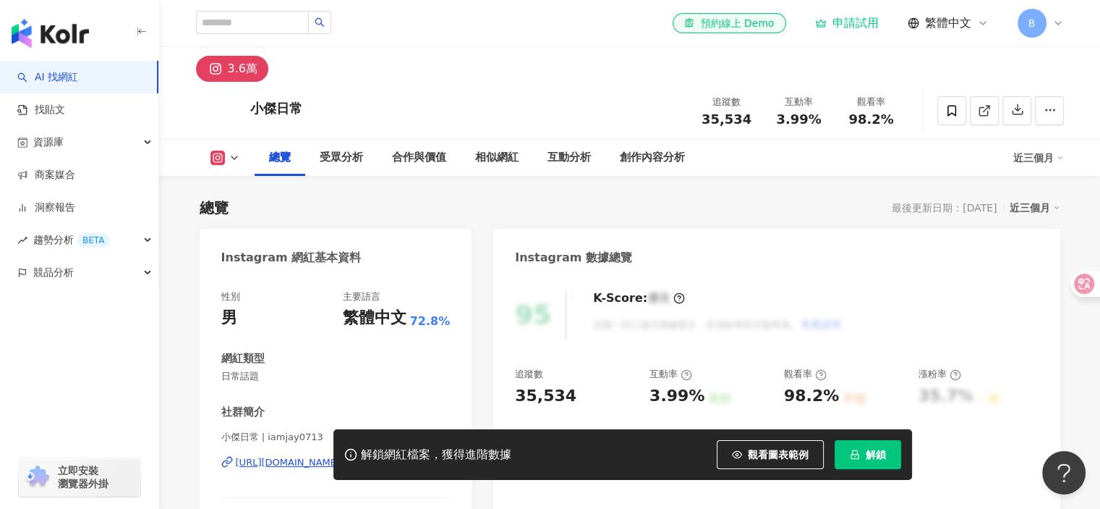
scroll to position [145, 0]
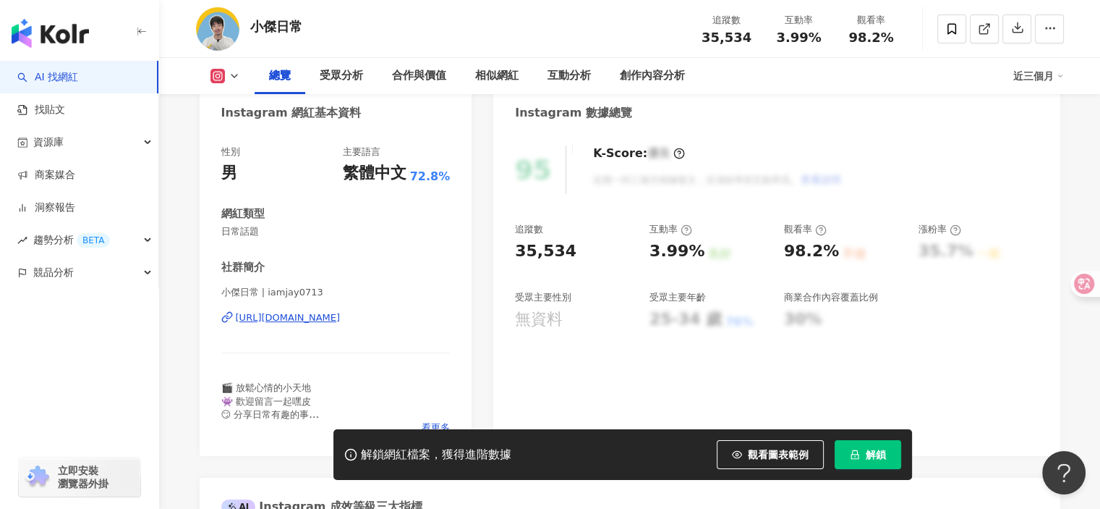
click at [341, 323] on div "https://www.instagram.com/iamjay0713/" at bounding box center [288, 317] width 105 height 13
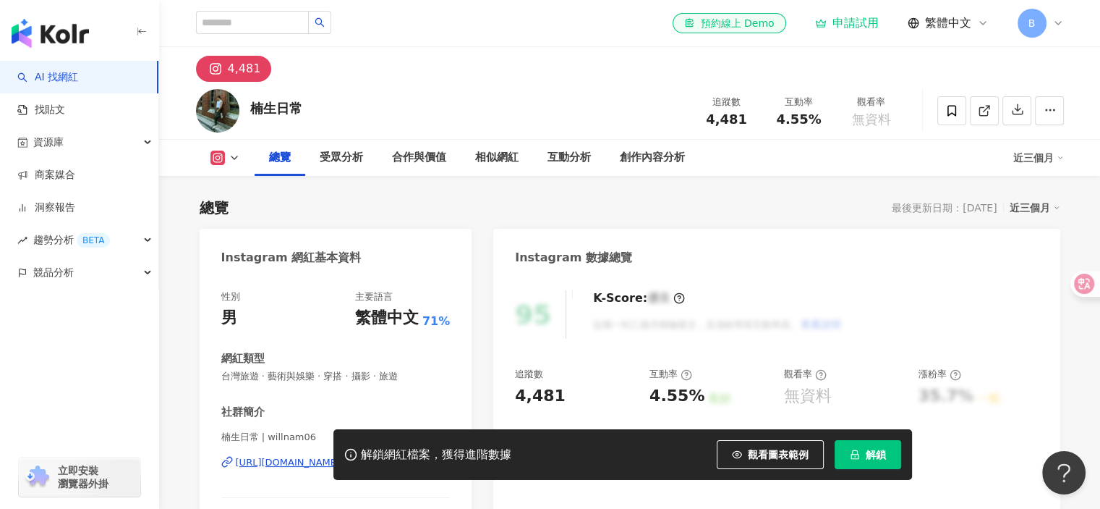
scroll to position [145, 0]
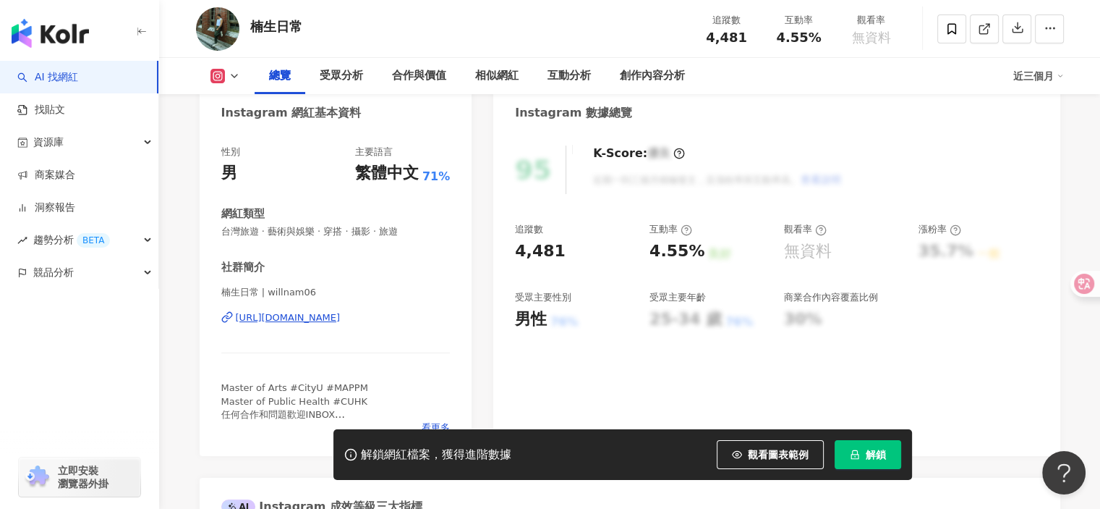
click at [341, 318] on div "https://www.instagram.com/willnam06/" at bounding box center [288, 317] width 105 height 13
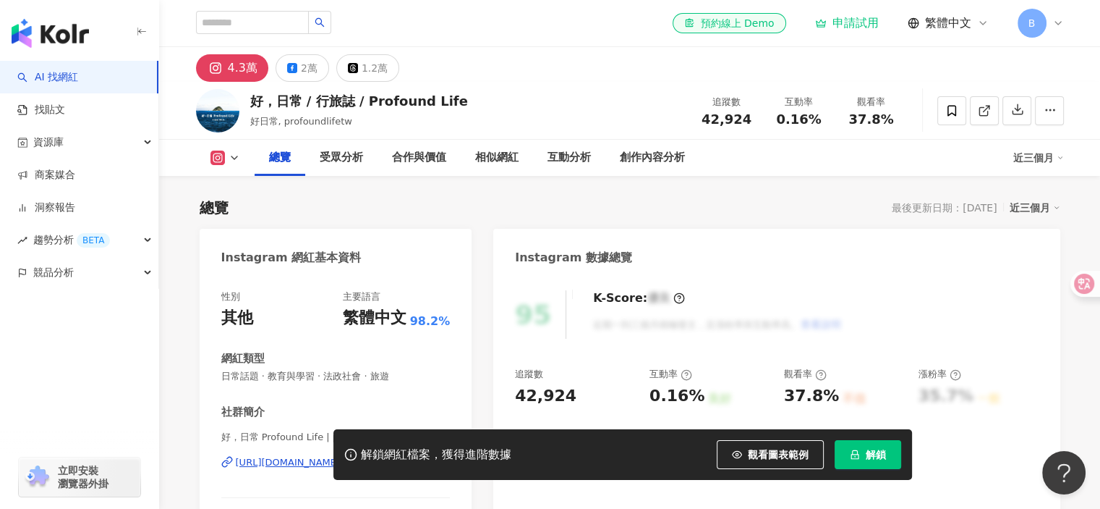
scroll to position [289, 0]
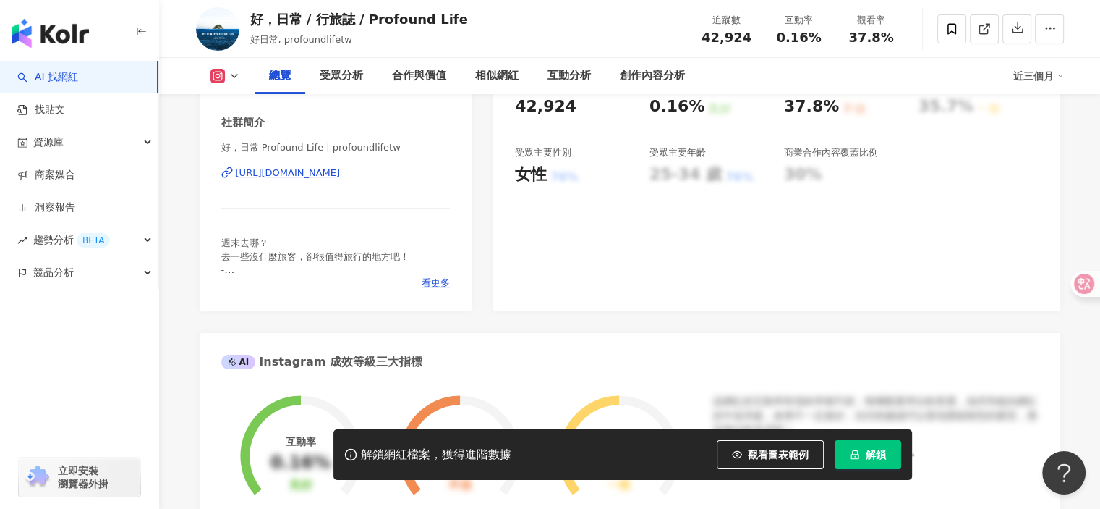
click at [341, 173] on div "[URL][DOMAIN_NAME]" at bounding box center [288, 172] width 105 height 13
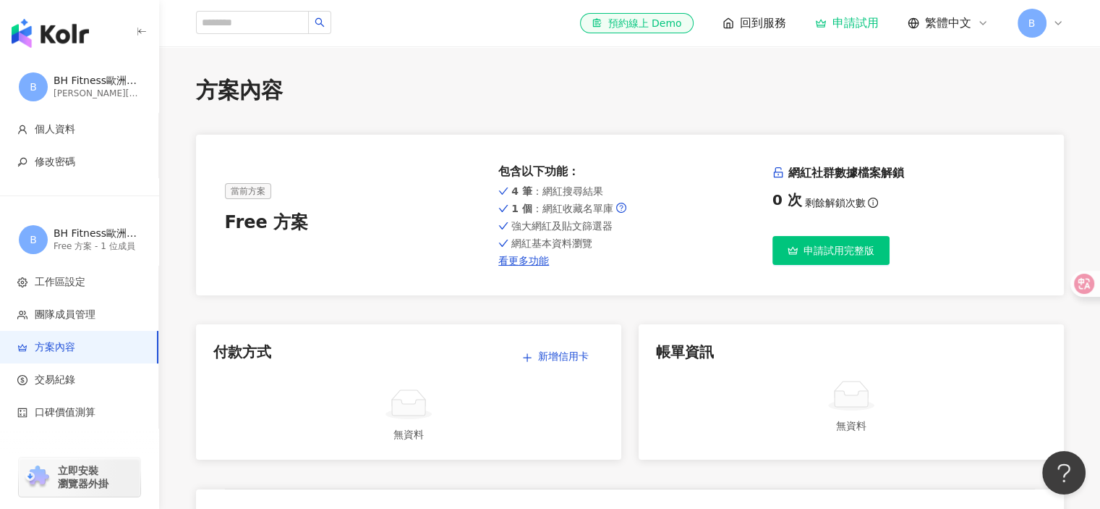
click at [523, 103] on div "方案內容" at bounding box center [630, 90] width 868 height 30
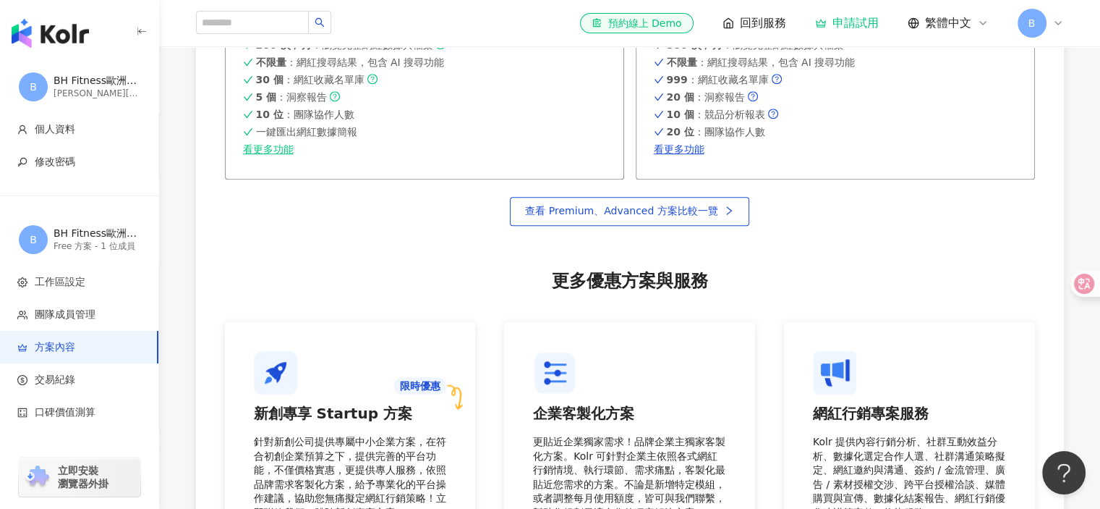
scroll to position [773, 0]
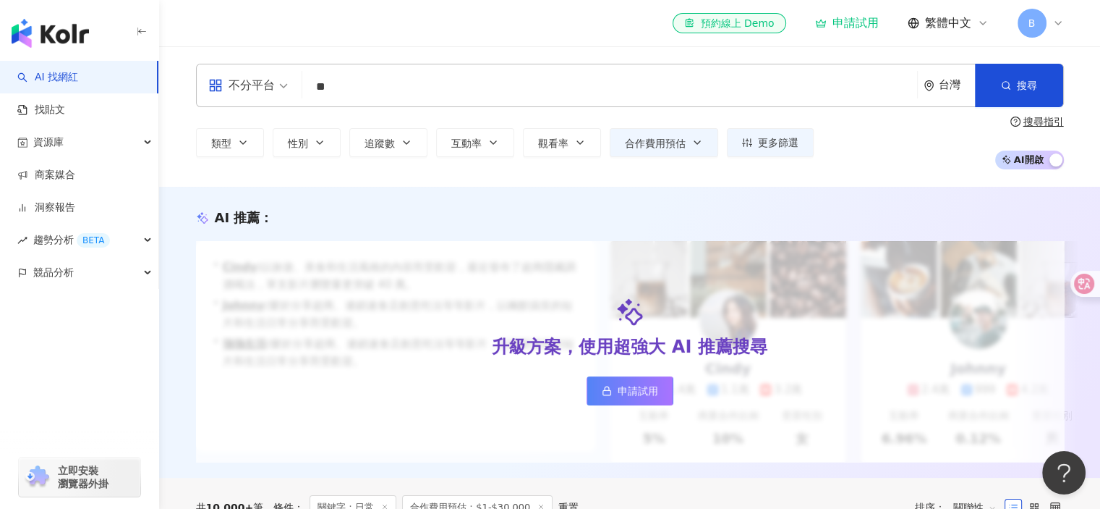
click at [440, 78] on input "**" at bounding box center [609, 86] width 603 height 27
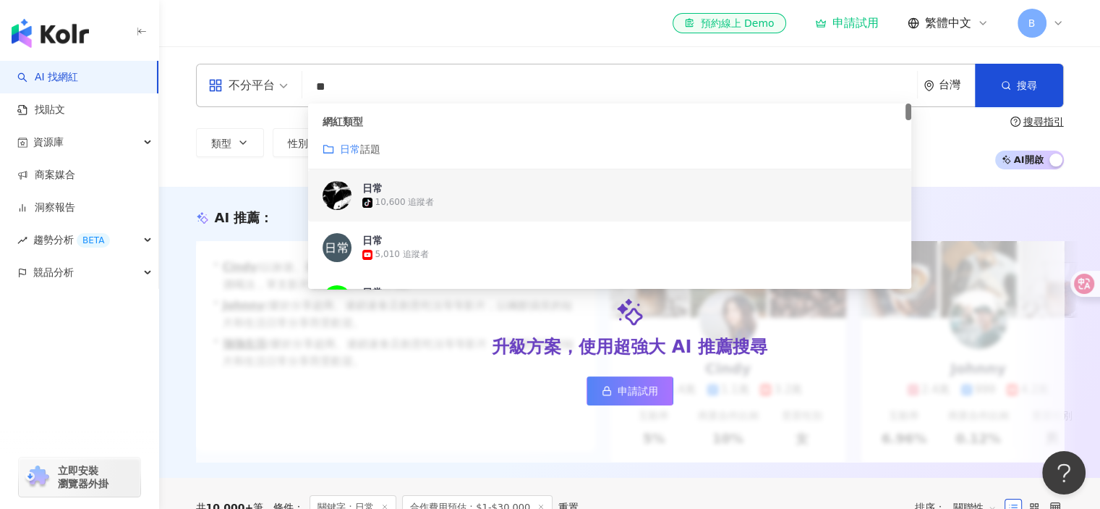
type input "*"
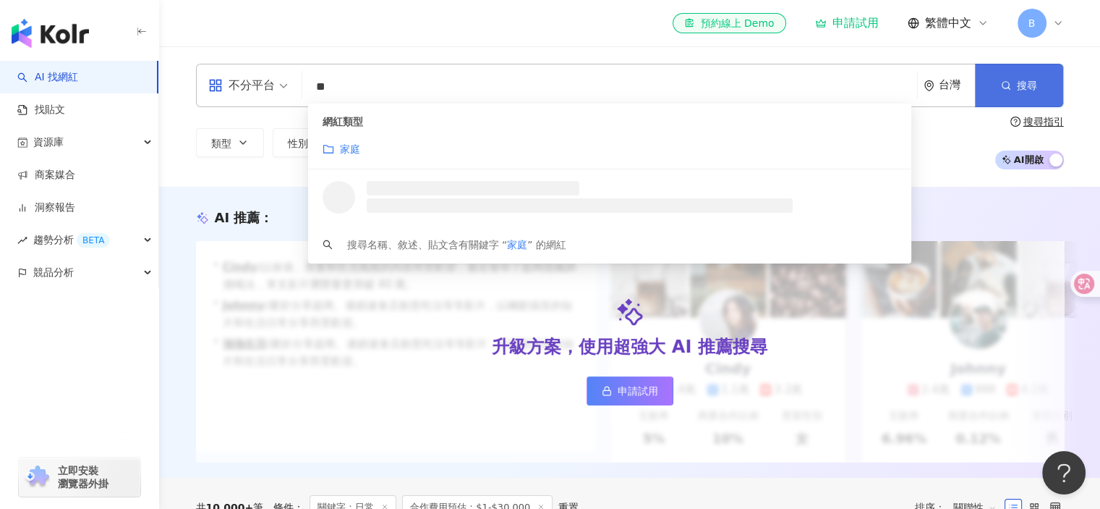
type input "**"
click at [1008, 91] on span "button" at bounding box center [1006, 86] width 10 height 12
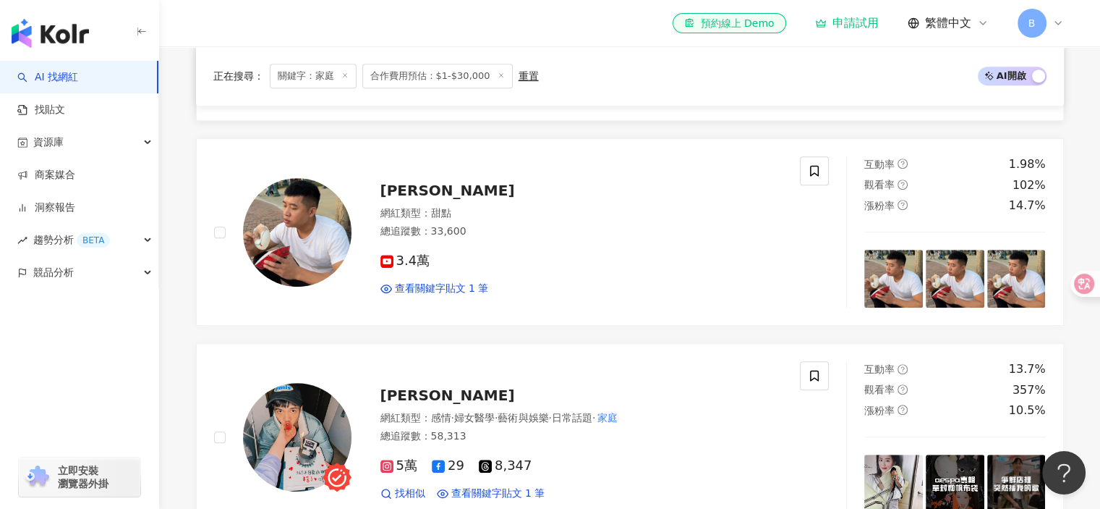
scroll to position [651, 0]
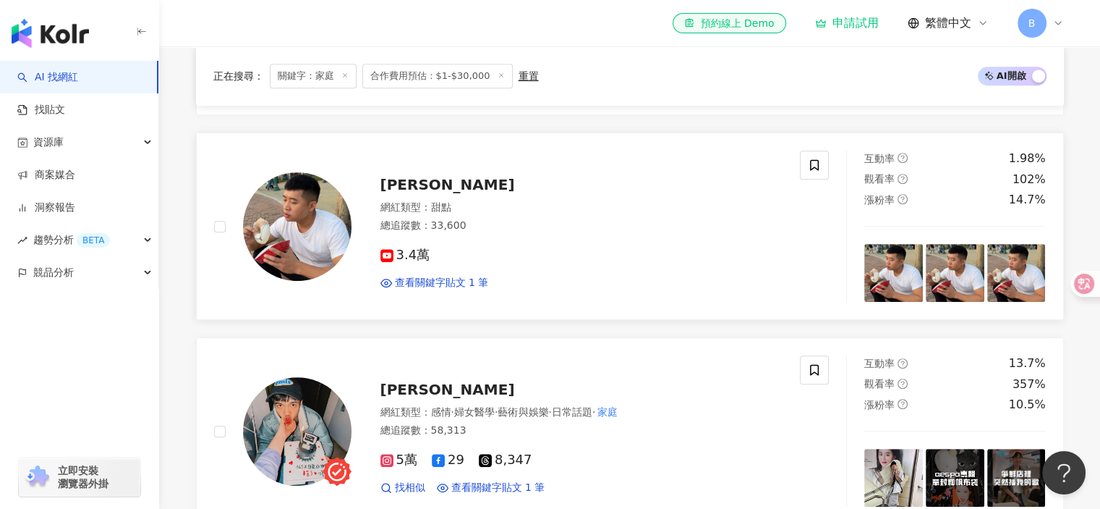
drag, startPoint x: 320, startPoint y: 228, endPoint x: 494, endPoint y: 205, distance: 175.9
click at [494, 205] on div "元智 網紅類型 ： 甜點 總追蹤數 ： 33,600 3.4萬 查看關鍵字貼文 1 筆" at bounding box center [568, 226] width 432 height 127
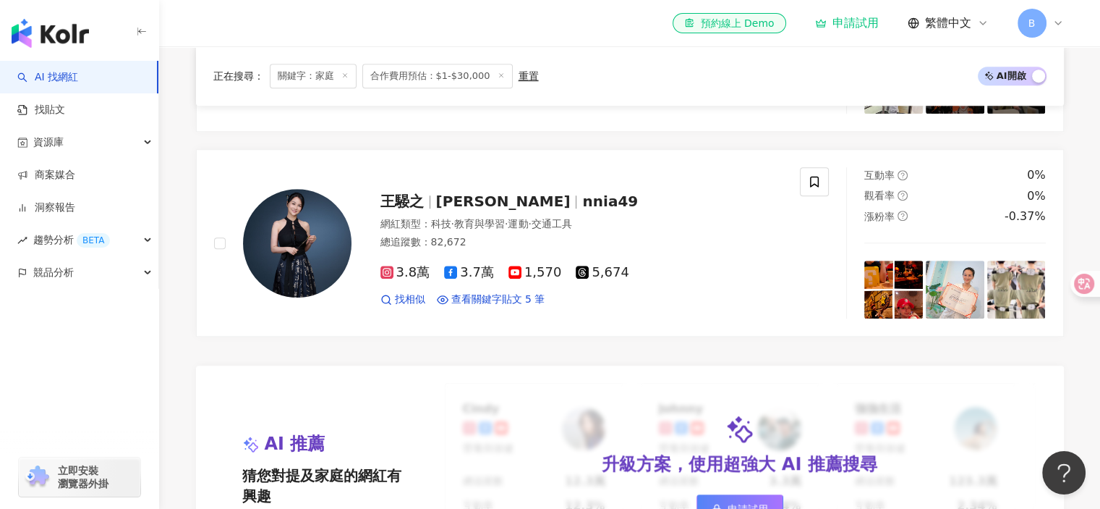
scroll to position [1085, 0]
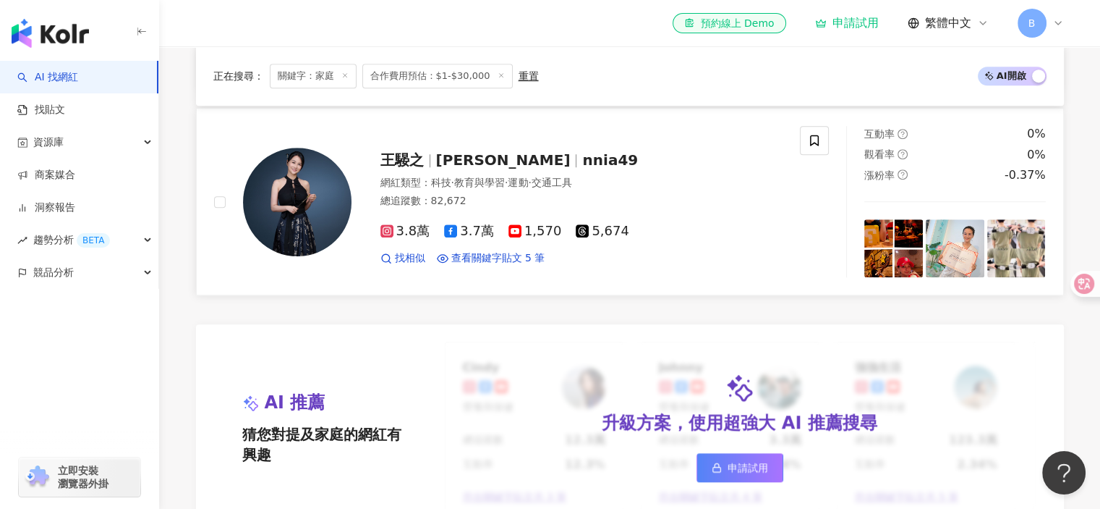
click at [582, 169] on span "nnia49" at bounding box center [610, 159] width 56 height 17
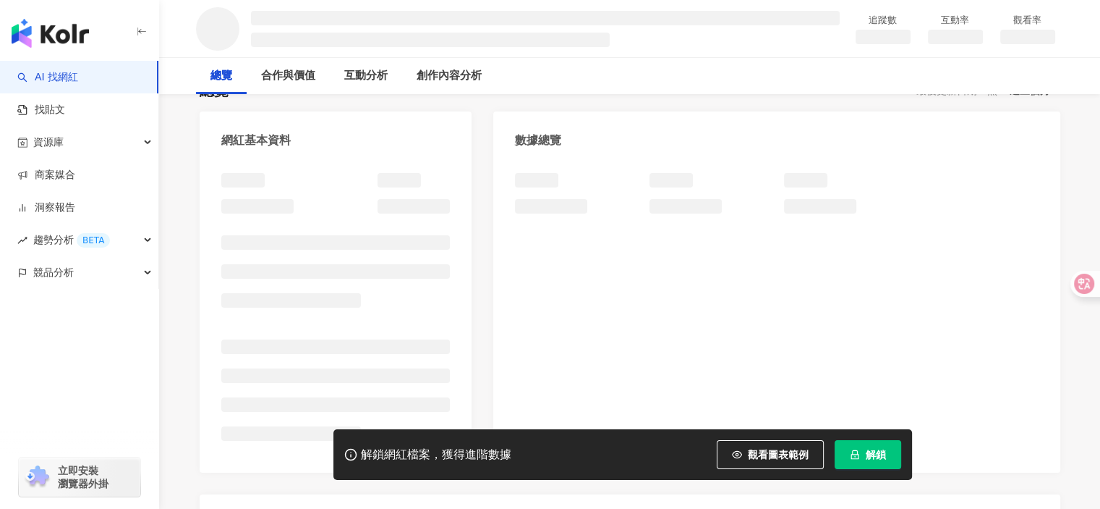
scroll to position [217, 0]
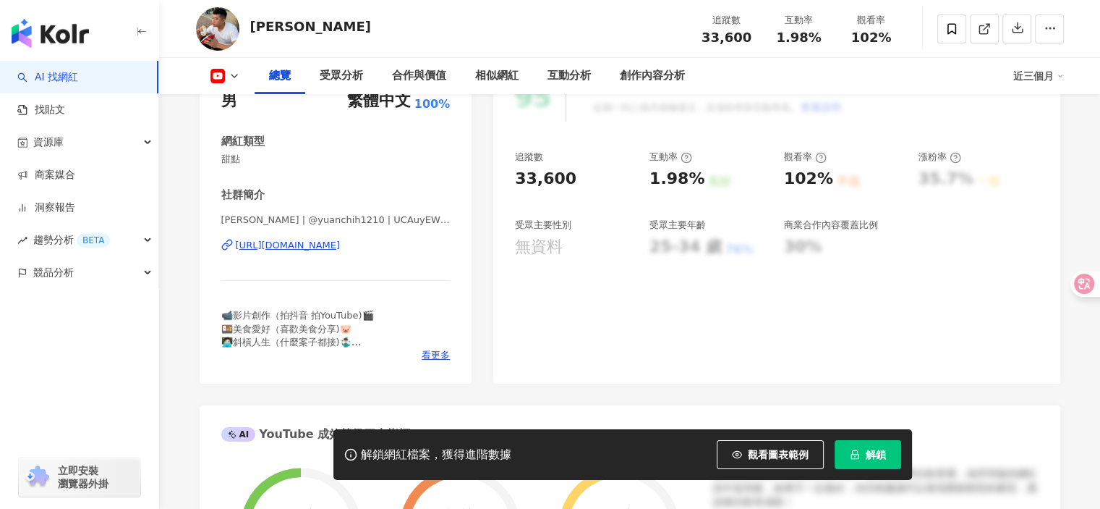
click at [341, 243] on div "https://www.youtube.com/channel/UCAuyEWG6bSIJfYQrLNvq3Dw" at bounding box center [288, 245] width 105 height 13
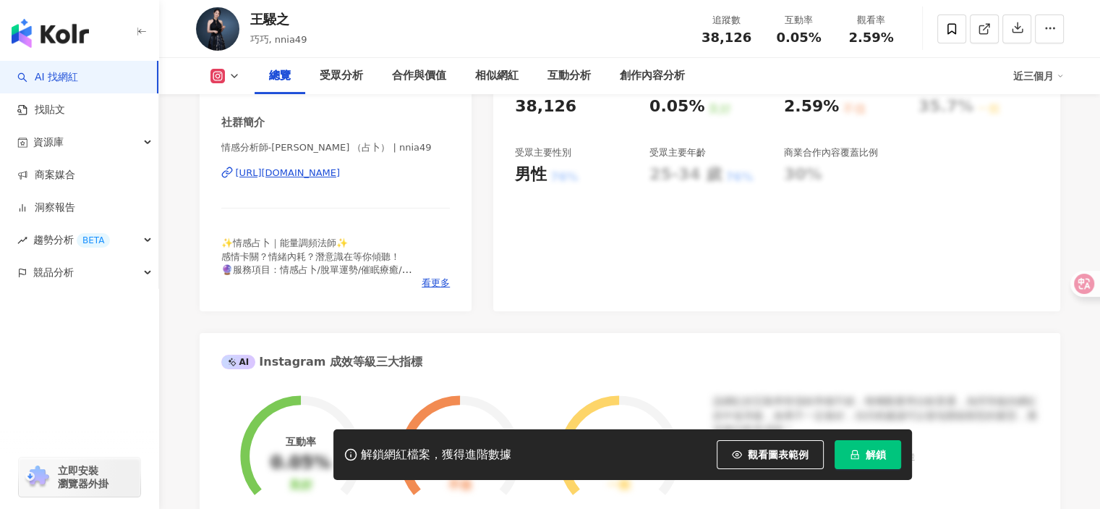
scroll to position [217, 0]
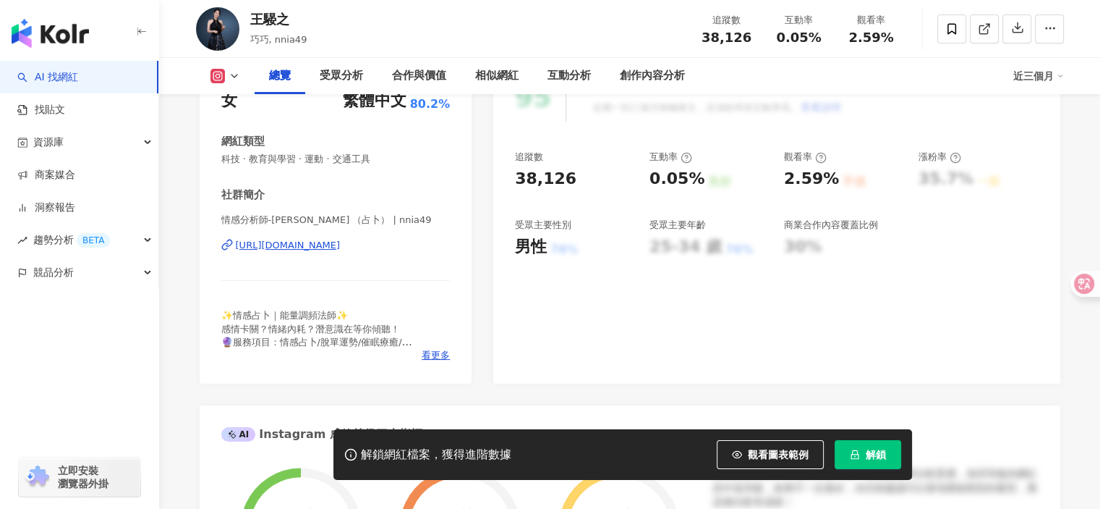
click at [341, 242] on div "[URL][DOMAIN_NAME]" at bounding box center [288, 245] width 105 height 13
